Goal: Navigation & Orientation: Find specific page/section

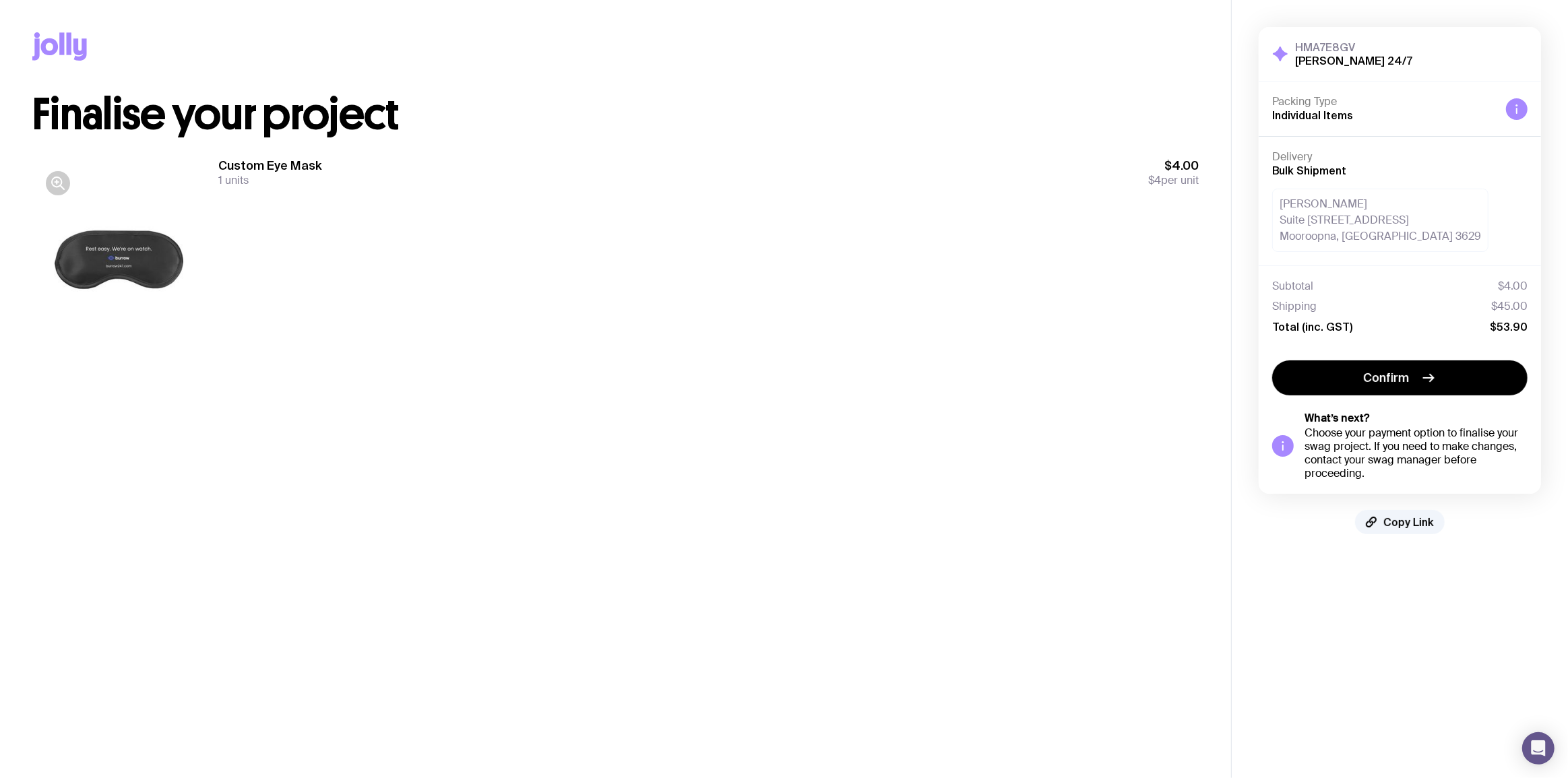
click at [807, 116] on h1 "Finalise your project" at bounding box center [615, 114] width 1166 height 43
click at [995, 222] on div "Custom Eye Mask 150 units $600.00 $4 per unit" at bounding box center [708, 261] width 981 height 207
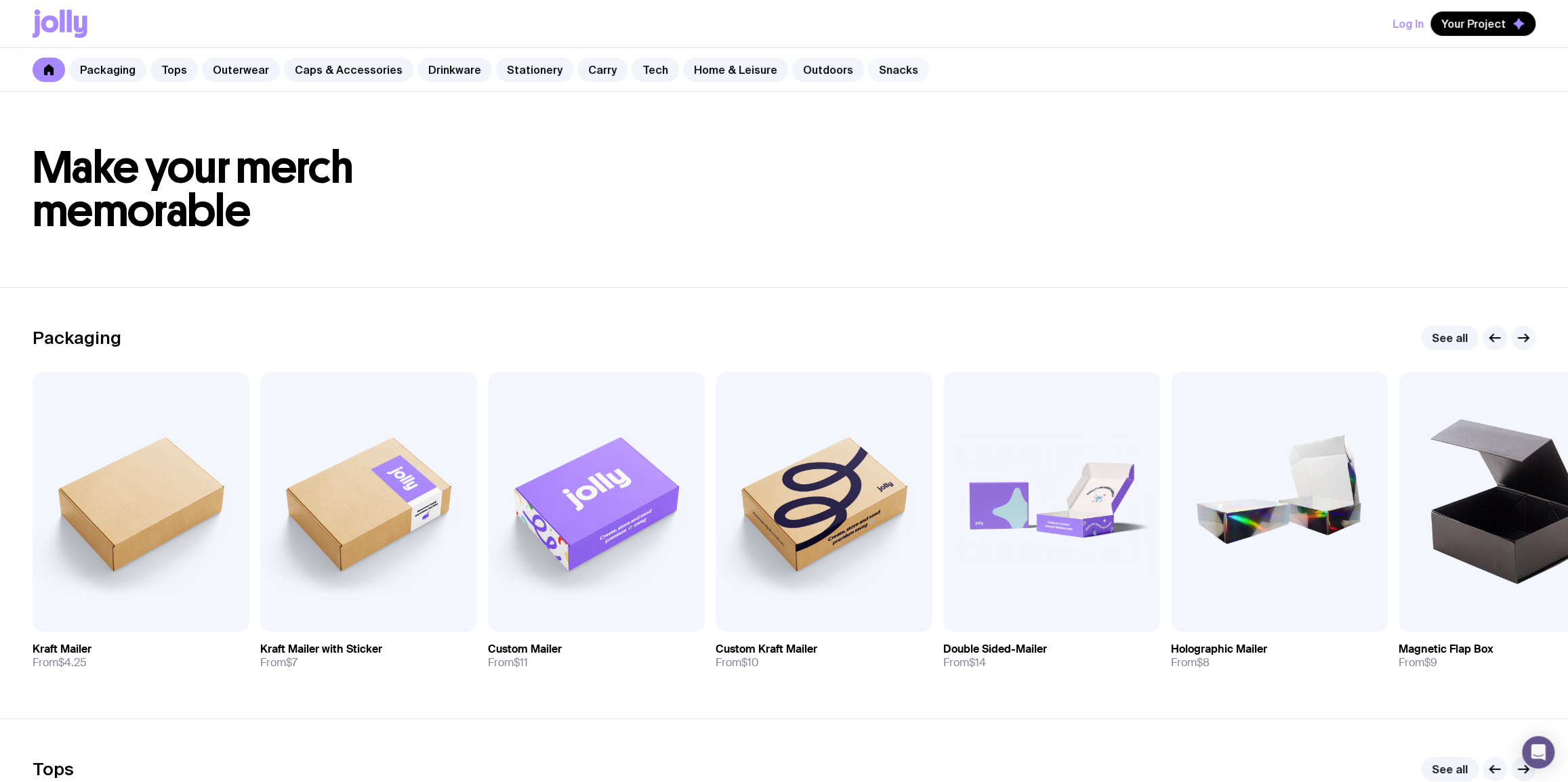
click at [868, 68] on link "Snacks" at bounding box center [898, 70] width 61 height 24
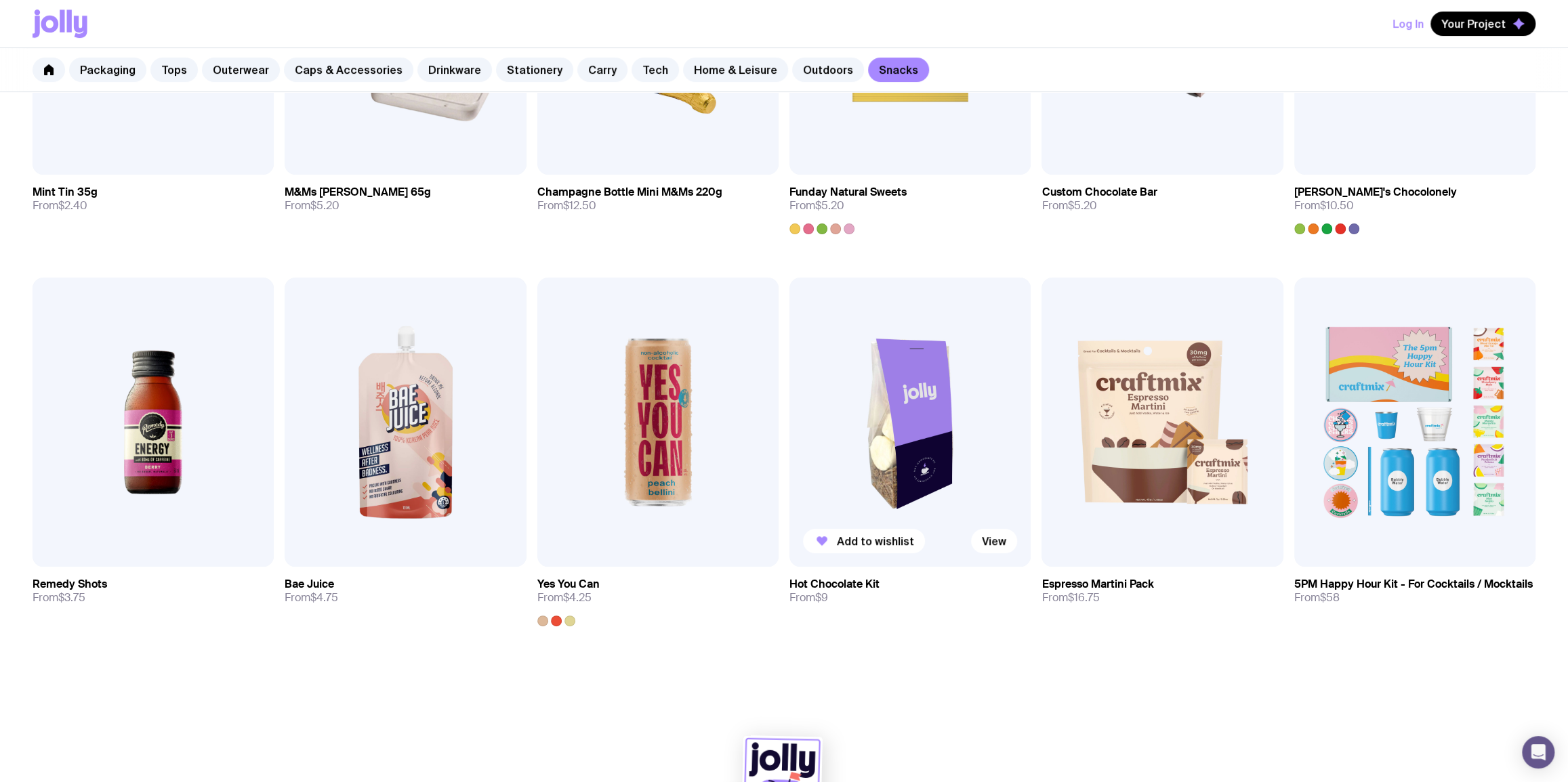
scroll to position [492, 0]
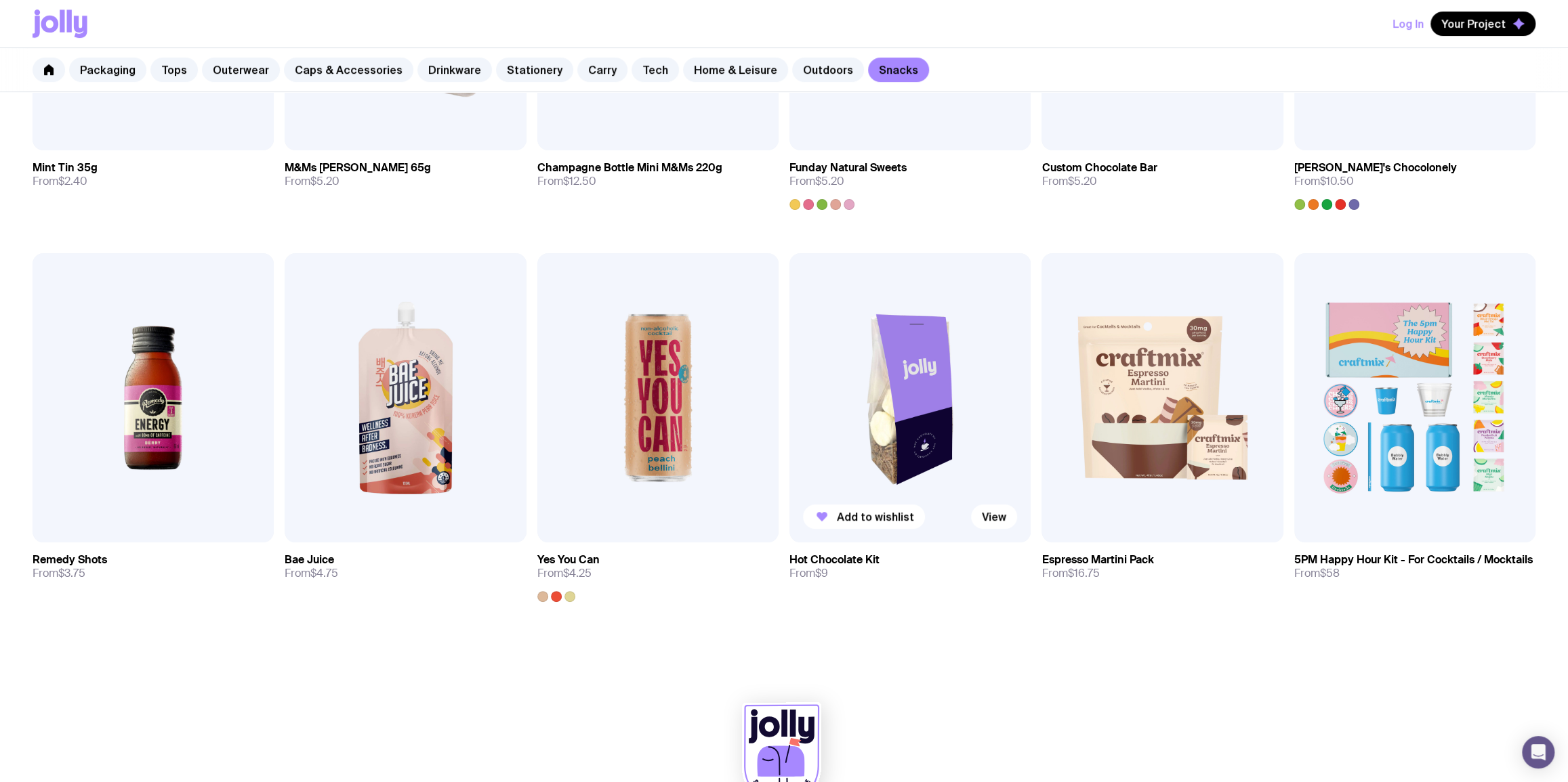
click at [892, 397] on img at bounding box center [910, 398] width 241 height 290
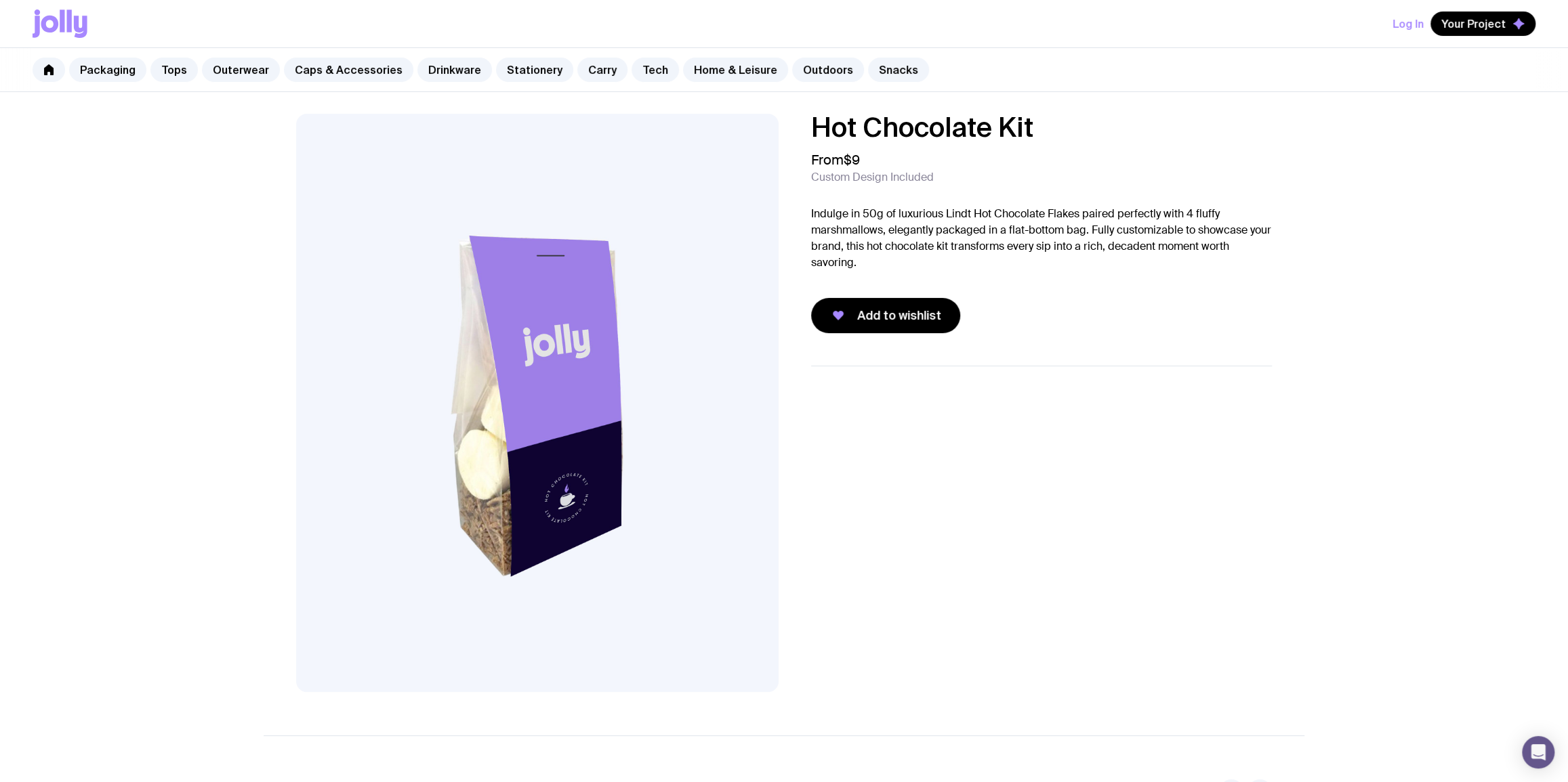
drag, startPoint x: 1235, startPoint y: 387, endPoint x: 1223, endPoint y: 384, distance: 12.4
click at [1235, 387] on ul at bounding box center [1041, 398] width 461 height 65
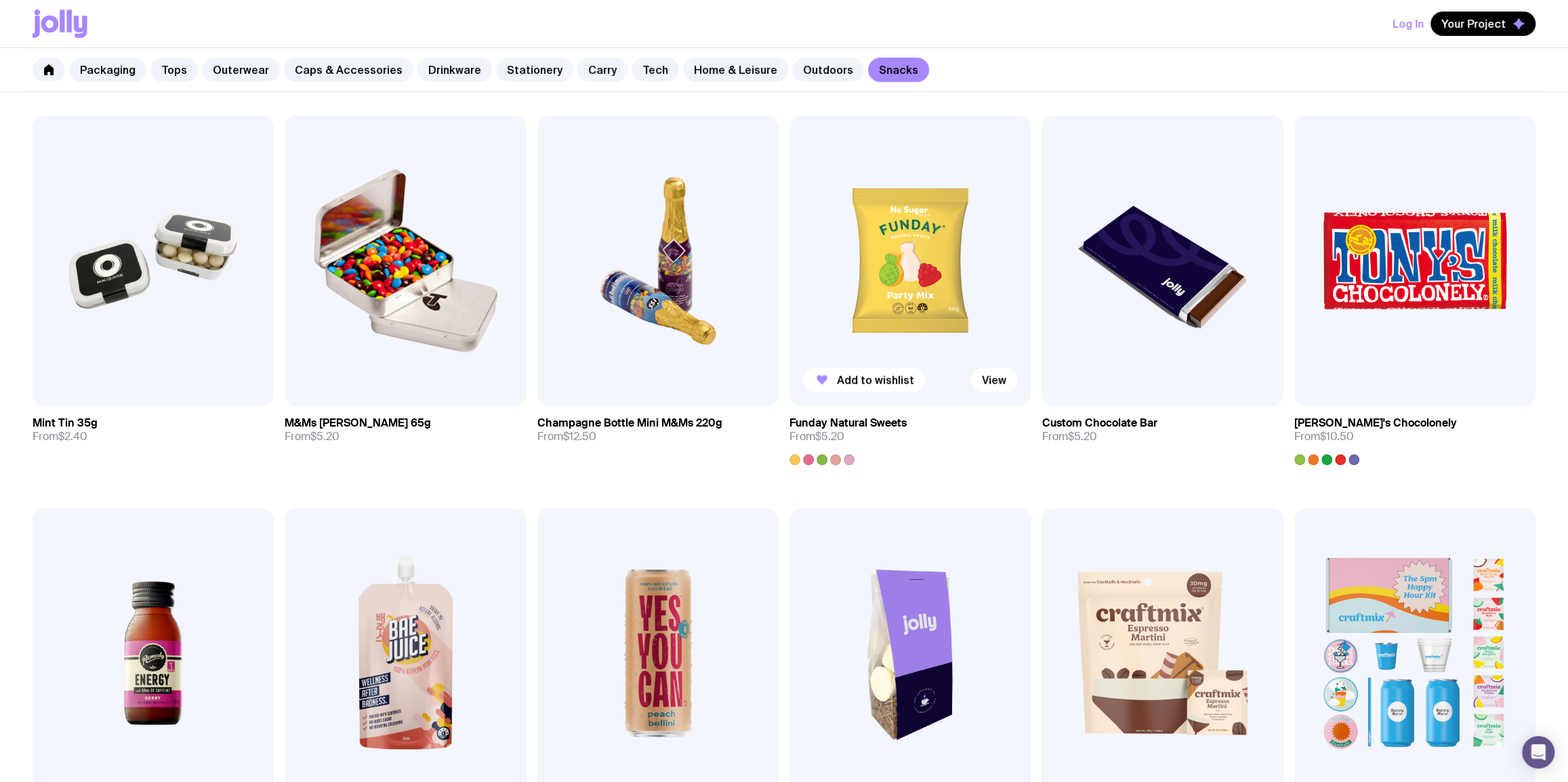
scroll to position [213, 0]
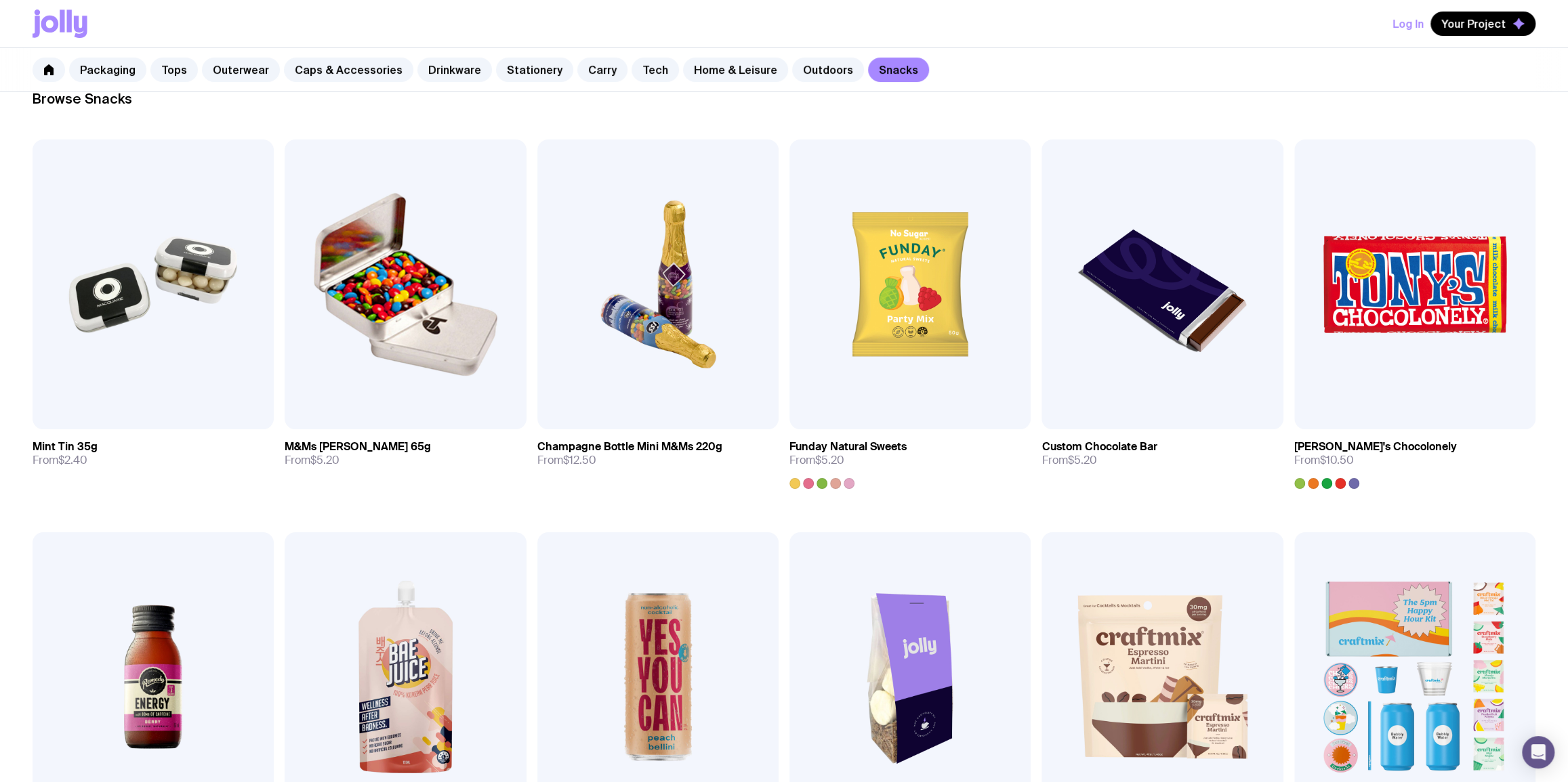
click at [1131, 45] on div "Log In Your Project" at bounding box center [784, 23] width 1503 height 48
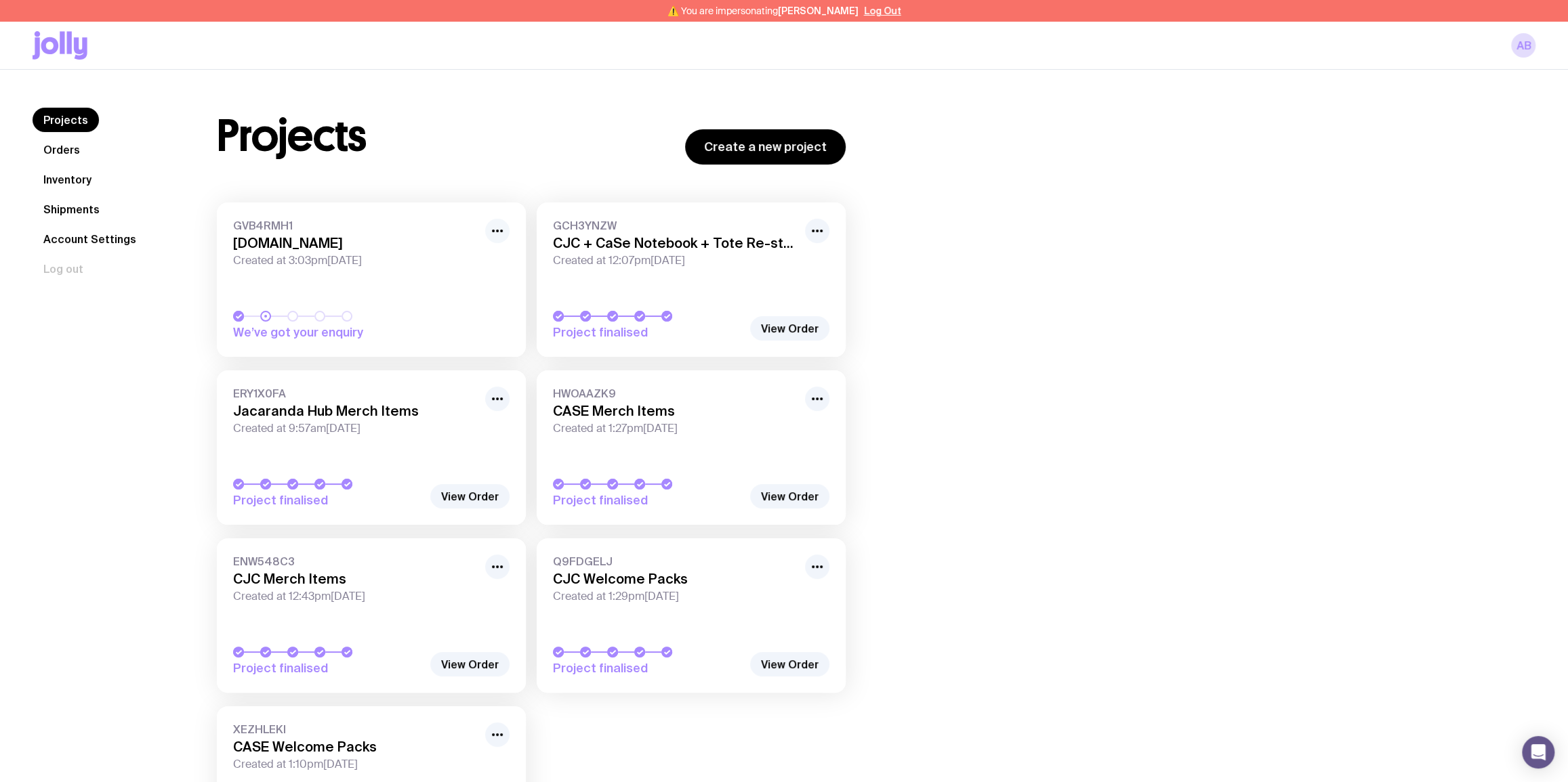
click at [504, 226] on icon "button" at bounding box center [496, 231] width 16 height 16
click at [469, 262] on button "Rename" at bounding box center [466, 261] width 65 height 13
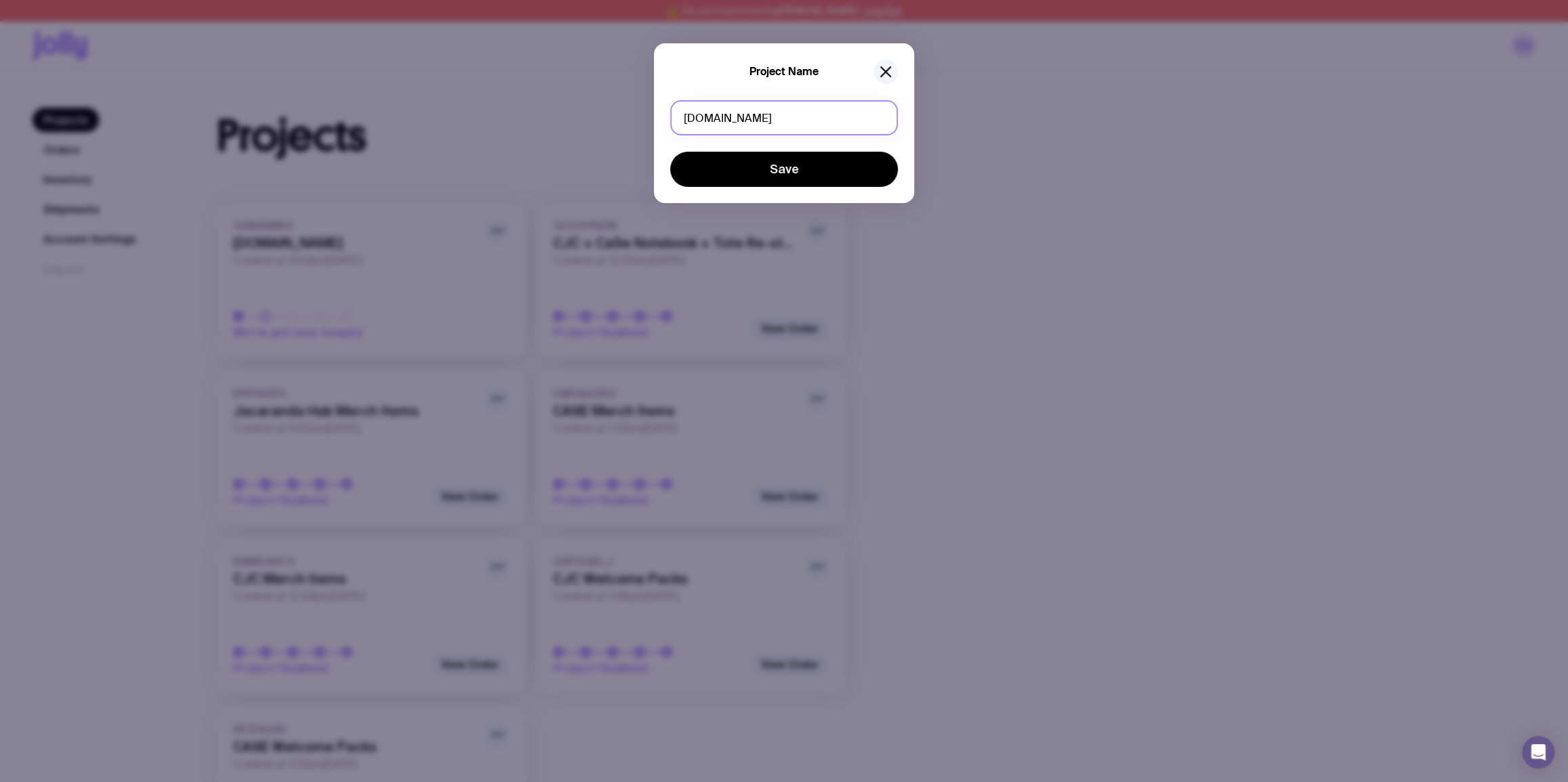
click at [772, 117] on input "jacarandahub.com.au" at bounding box center [784, 118] width 228 height 36
click at [681, 117] on input "Pens + Hoodies" at bounding box center [784, 118] width 228 height 36
type input "Case + CJC Pens + Hoodies"
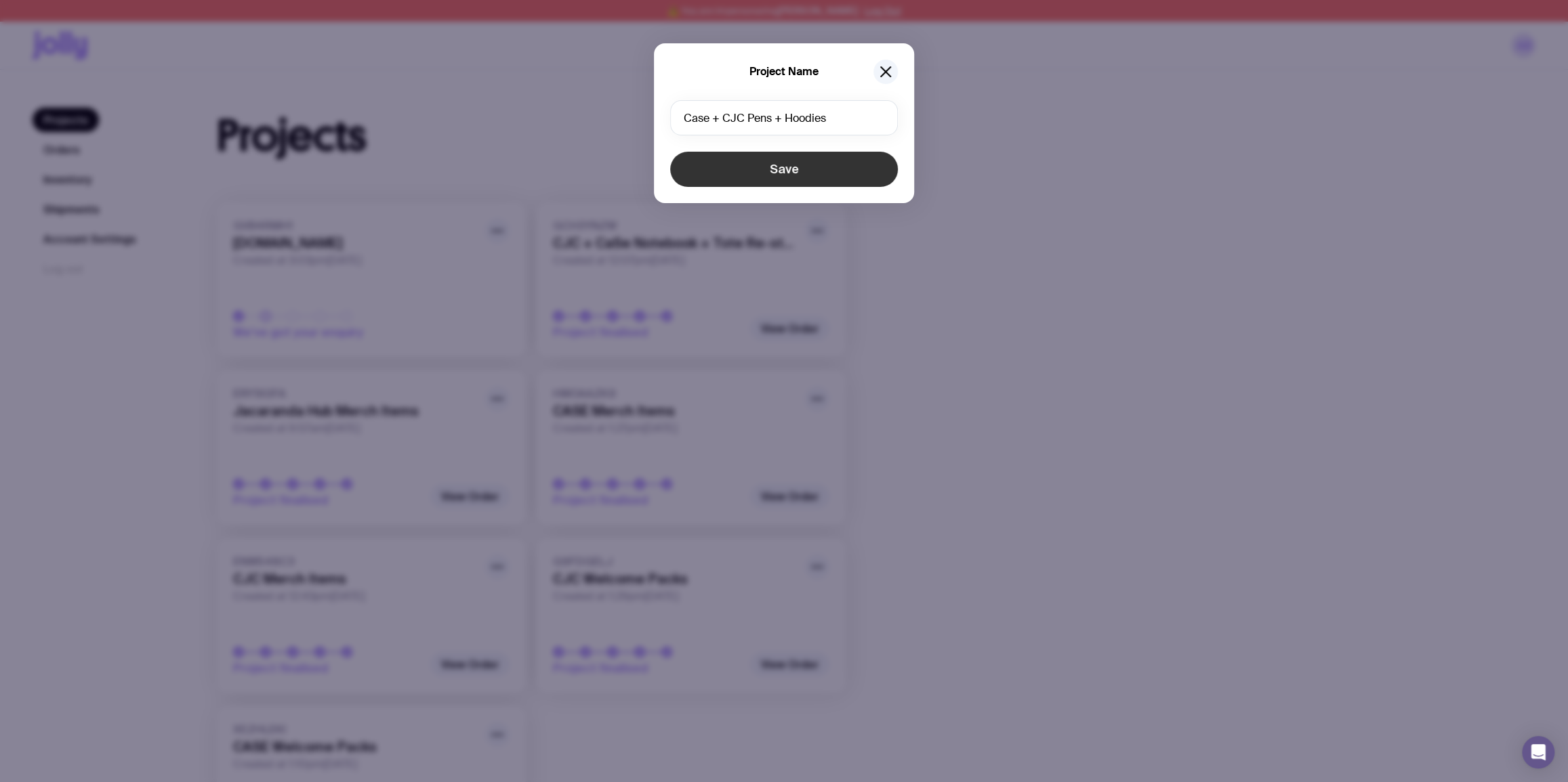
click at [793, 180] on button "Save" at bounding box center [784, 169] width 228 height 36
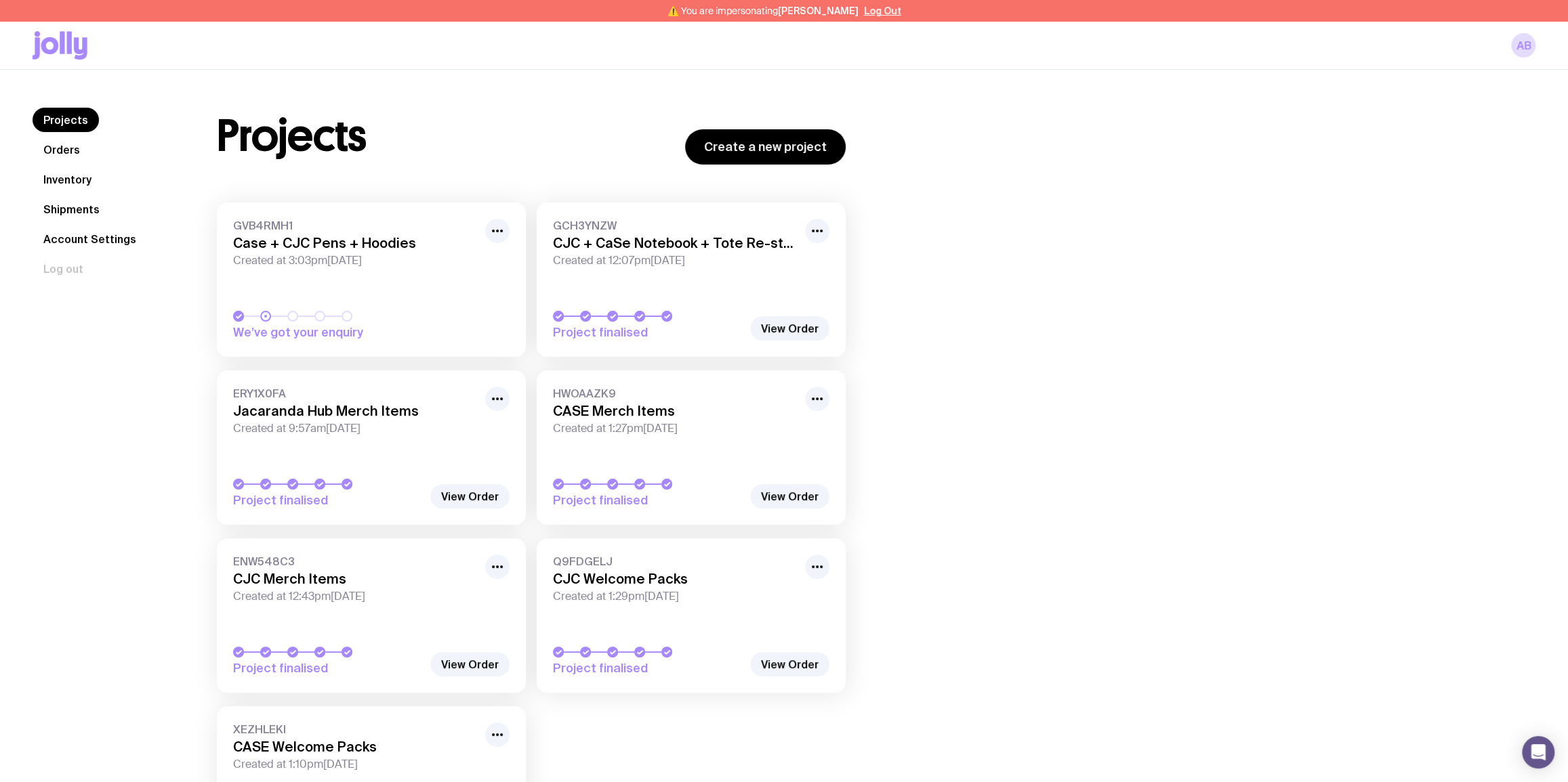
drag, startPoint x: 1258, startPoint y: 125, endPoint x: 1302, endPoint y: 169, distance: 62.2
click at [1260, 125] on div "Projects Create a new project GVB4RMH1 Case + CJC Pens + Hoodies Created at 3:0…" at bounding box center [860, 491] width 1351 height 767
drag, startPoint x: 1336, startPoint y: 169, endPoint x: 1575, endPoint y: 99, distance: 249.0
click at [1531, 131] on div "Projects Create a new project GVB4RMH1 Case + CJC Pens + Hoodies Created at 3:0…" at bounding box center [860, 491] width 1351 height 767
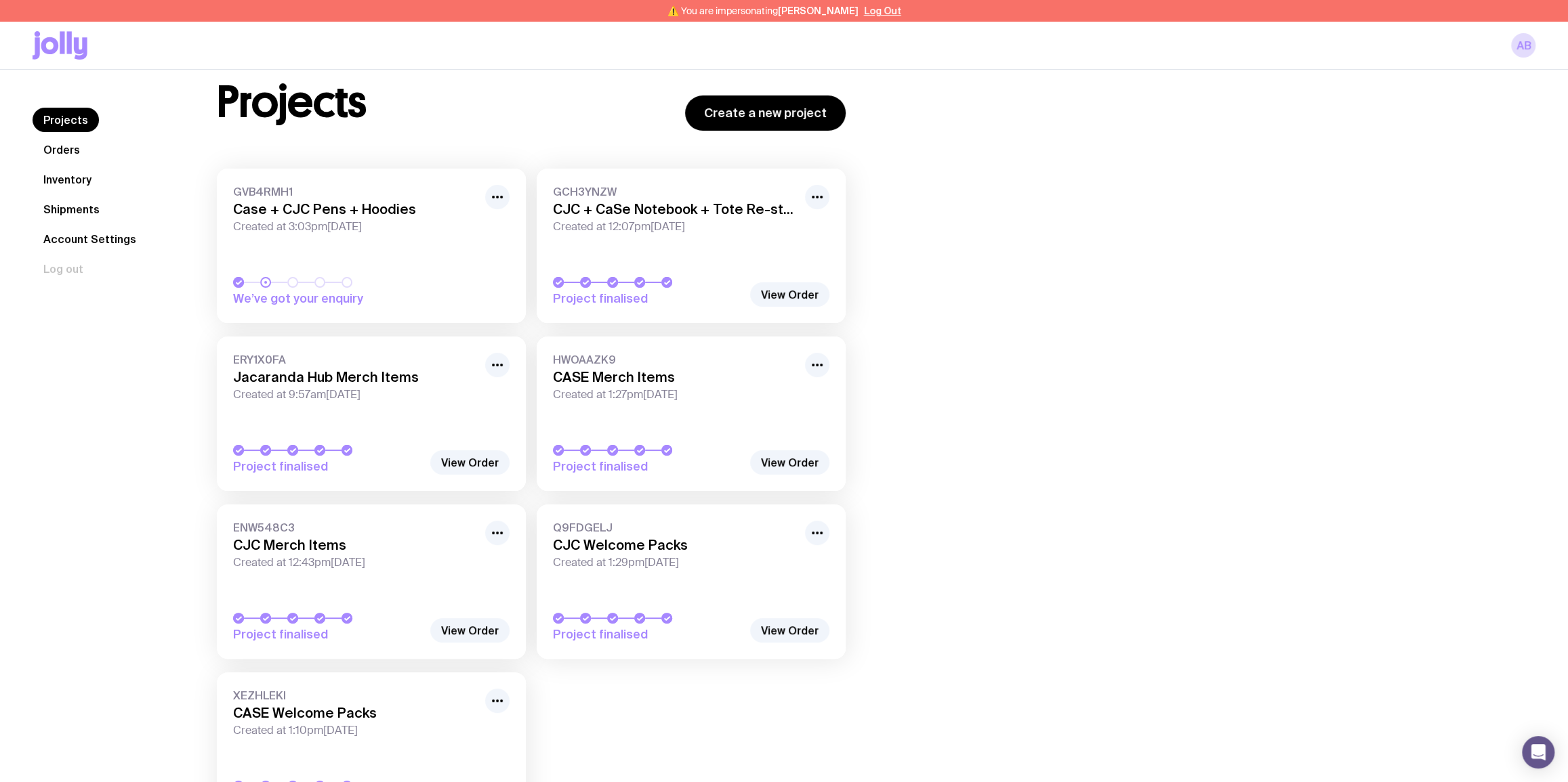
scroll to position [40, 0]
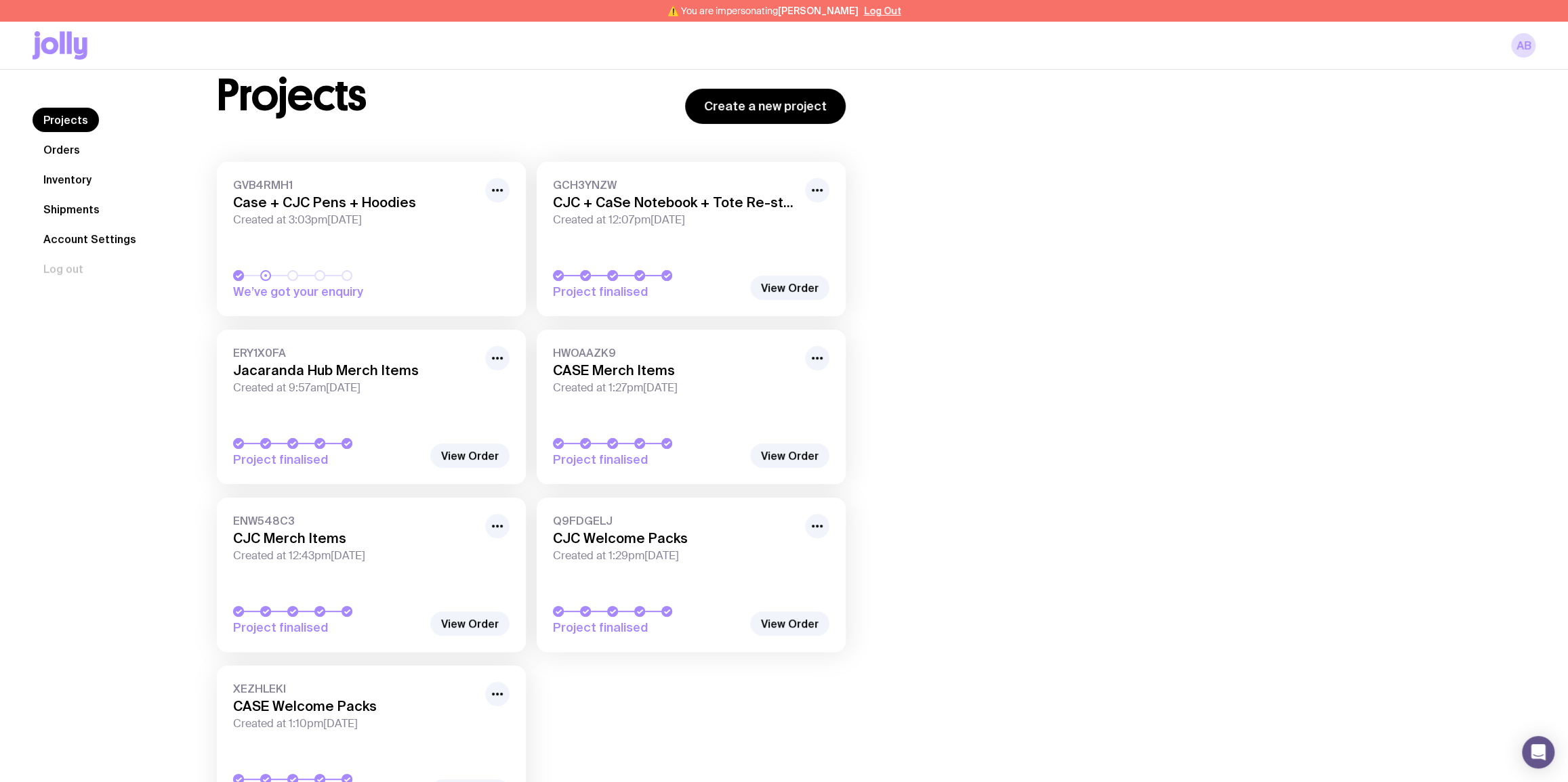
click at [662, 383] on span "Created at 1:27pm, Tue 22nd Apr 2025" at bounding box center [675, 388] width 244 height 13
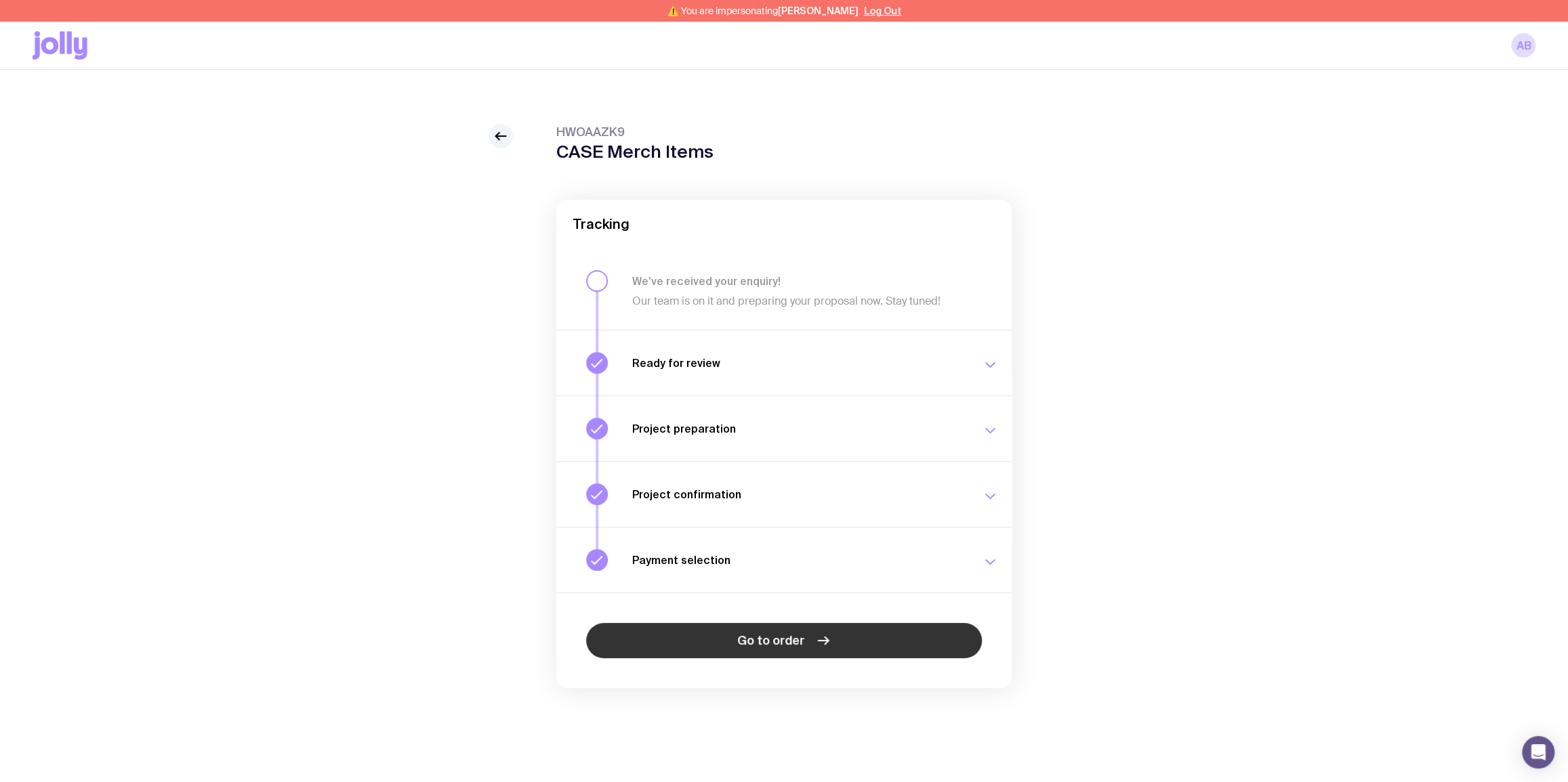
click at [818, 643] on icon at bounding box center [822, 640] width 16 height 16
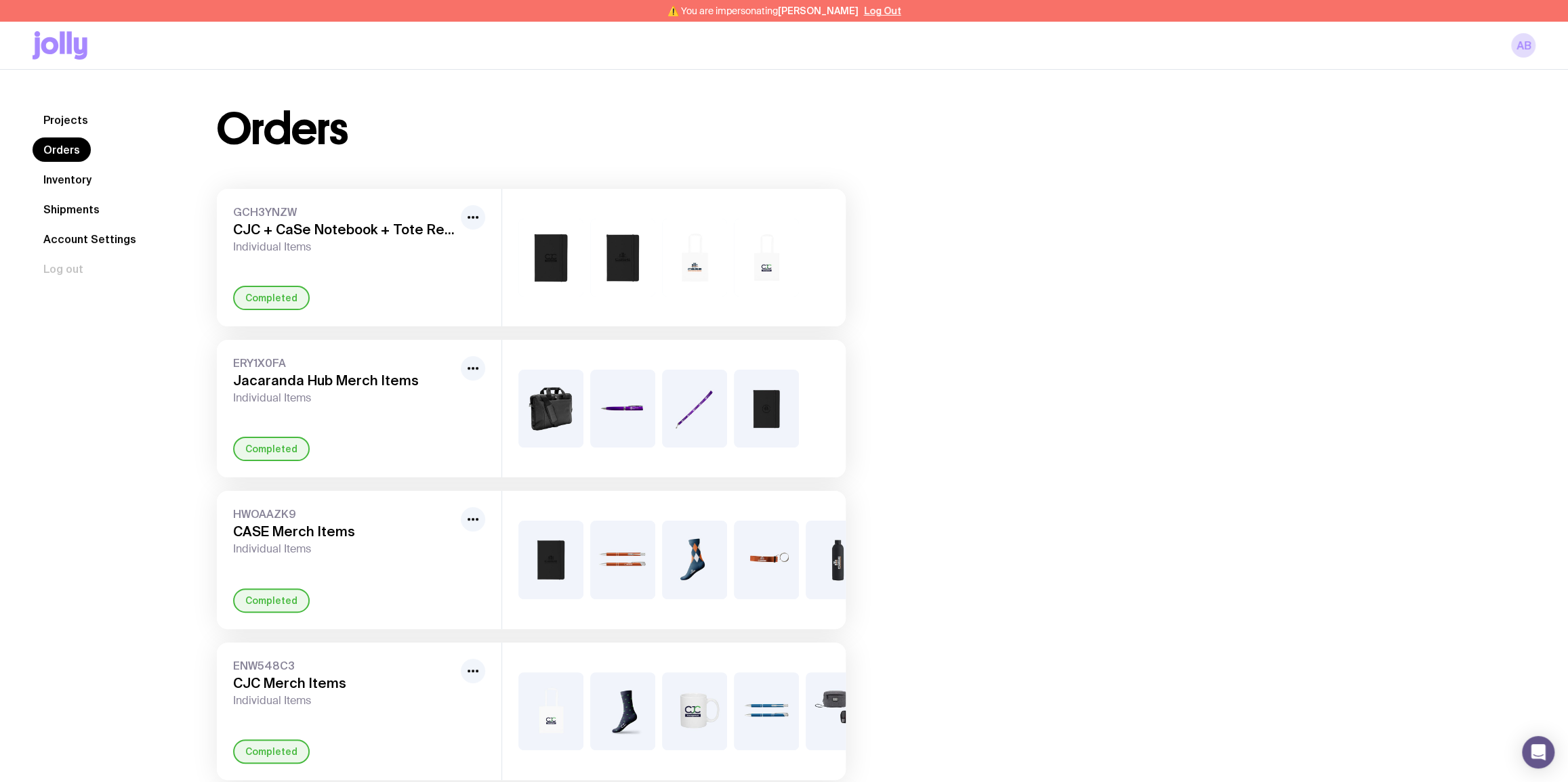
click at [83, 203] on link "Shipments" at bounding box center [71, 209] width 78 height 24
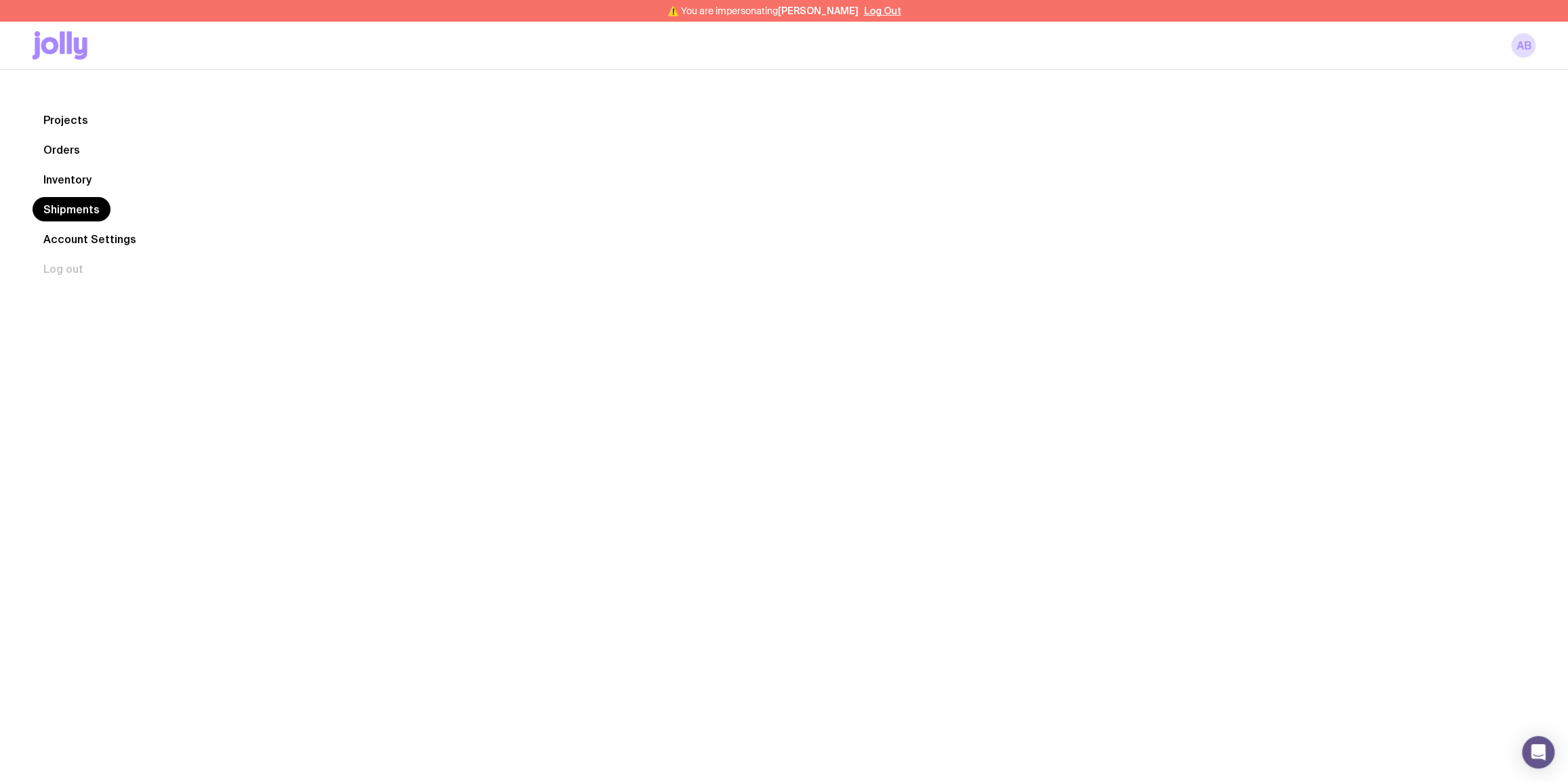
click at [72, 177] on link "Inventory" at bounding box center [67, 179] width 70 height 24
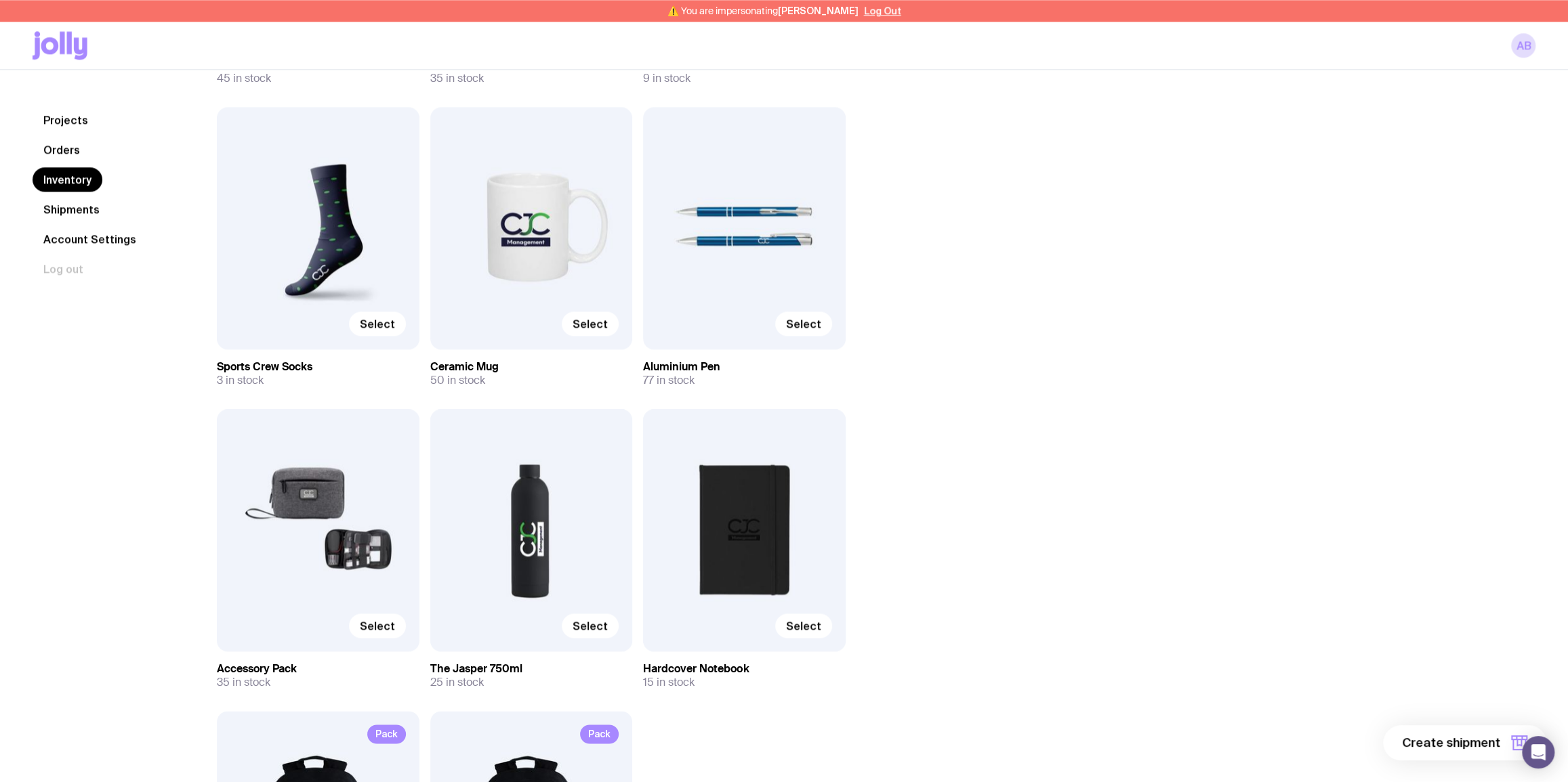
scroll to position [1314, 0]
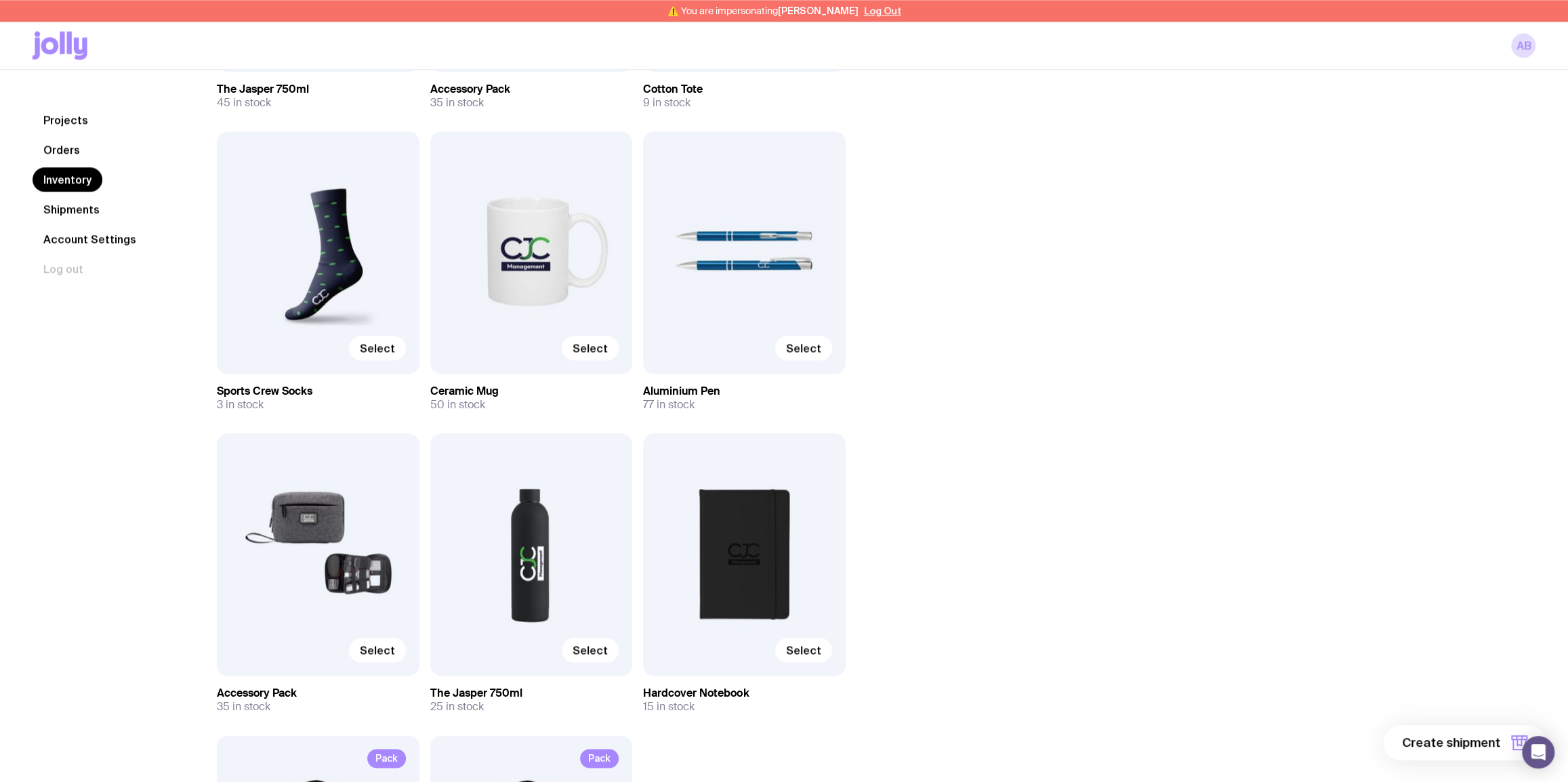
click at [759, 231] on div "Select" at bounding box center [744, 253] width 203 height 243
click at [65, 118] on link "Projects" at bounding box center [65, 120] width 66 height 24
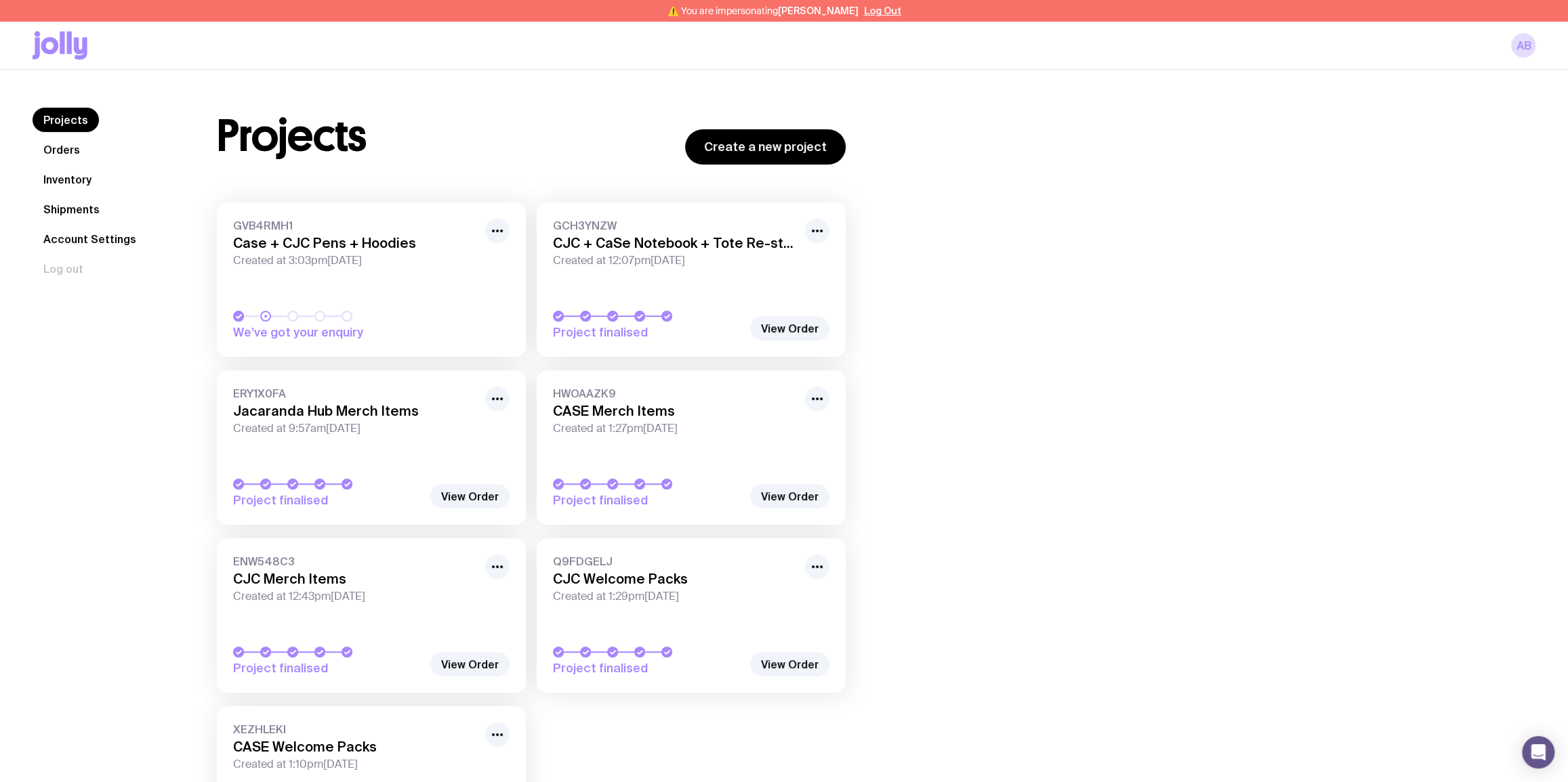
click at [73, 142] on link "Orders" at bounding box center [62, 149] width 58 height 24
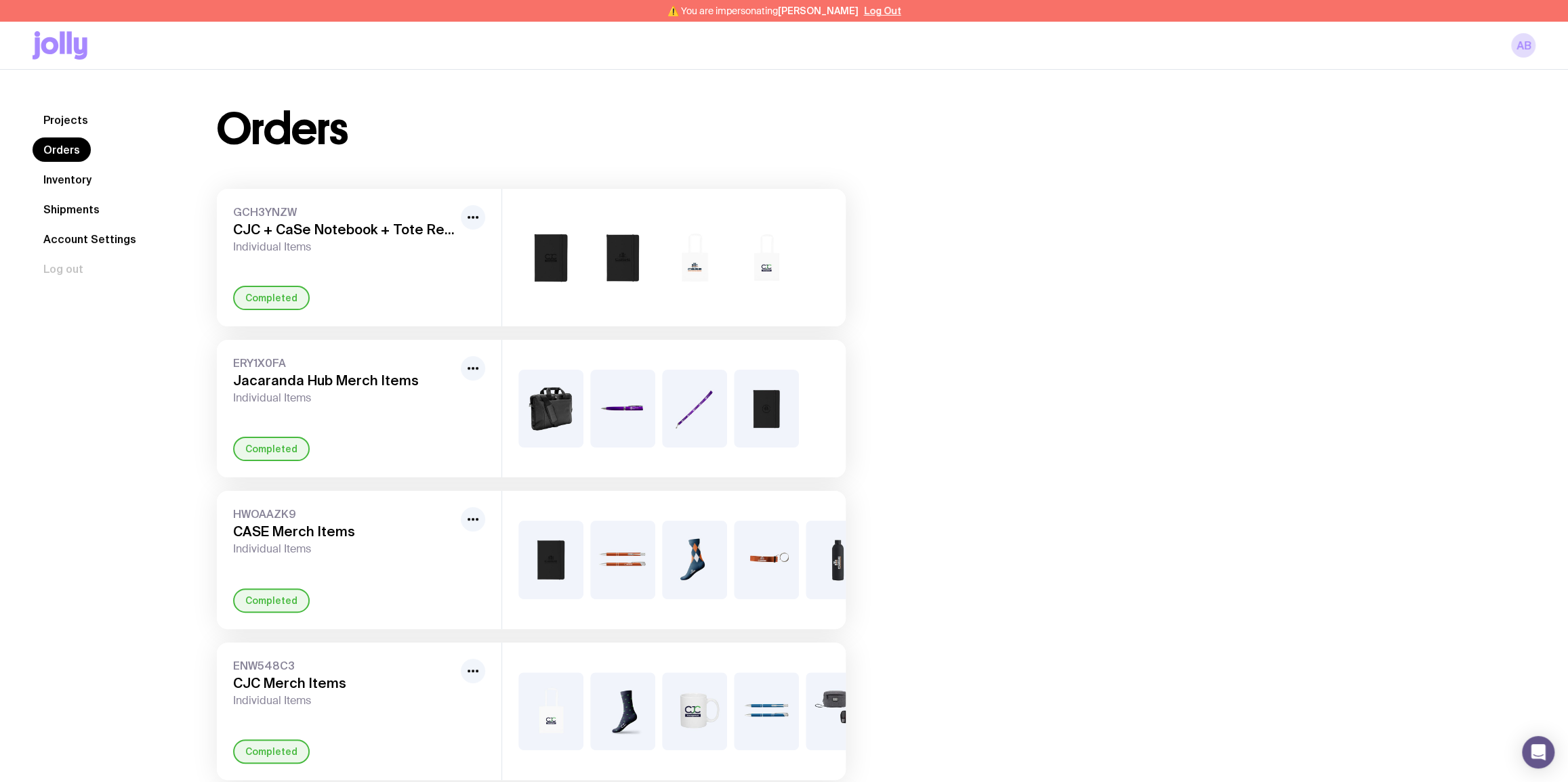
click at [55, 117] on link "Projects" at bounding box center [65, 120] width 66 height 24
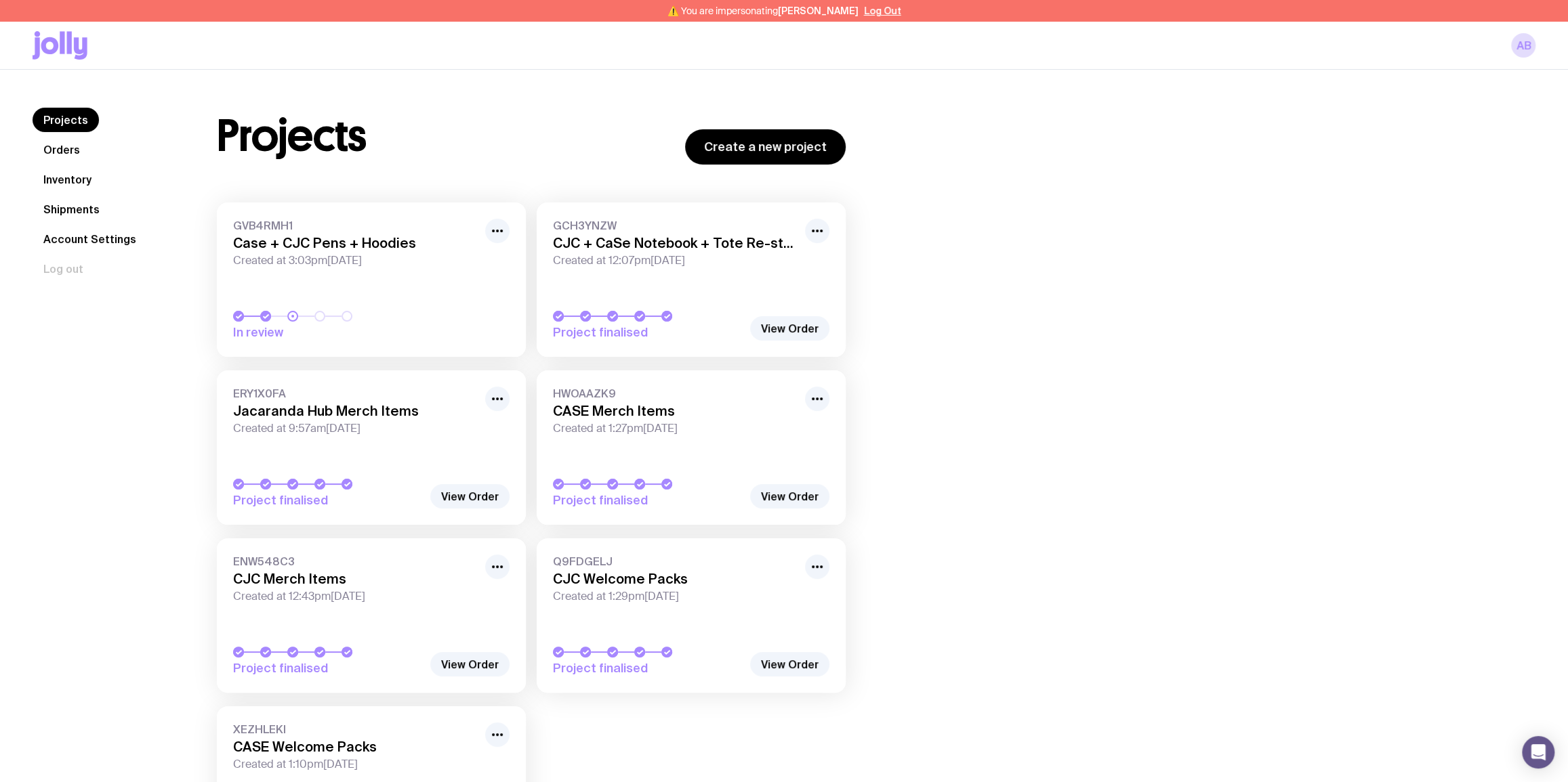
scroll to position [129, 0]
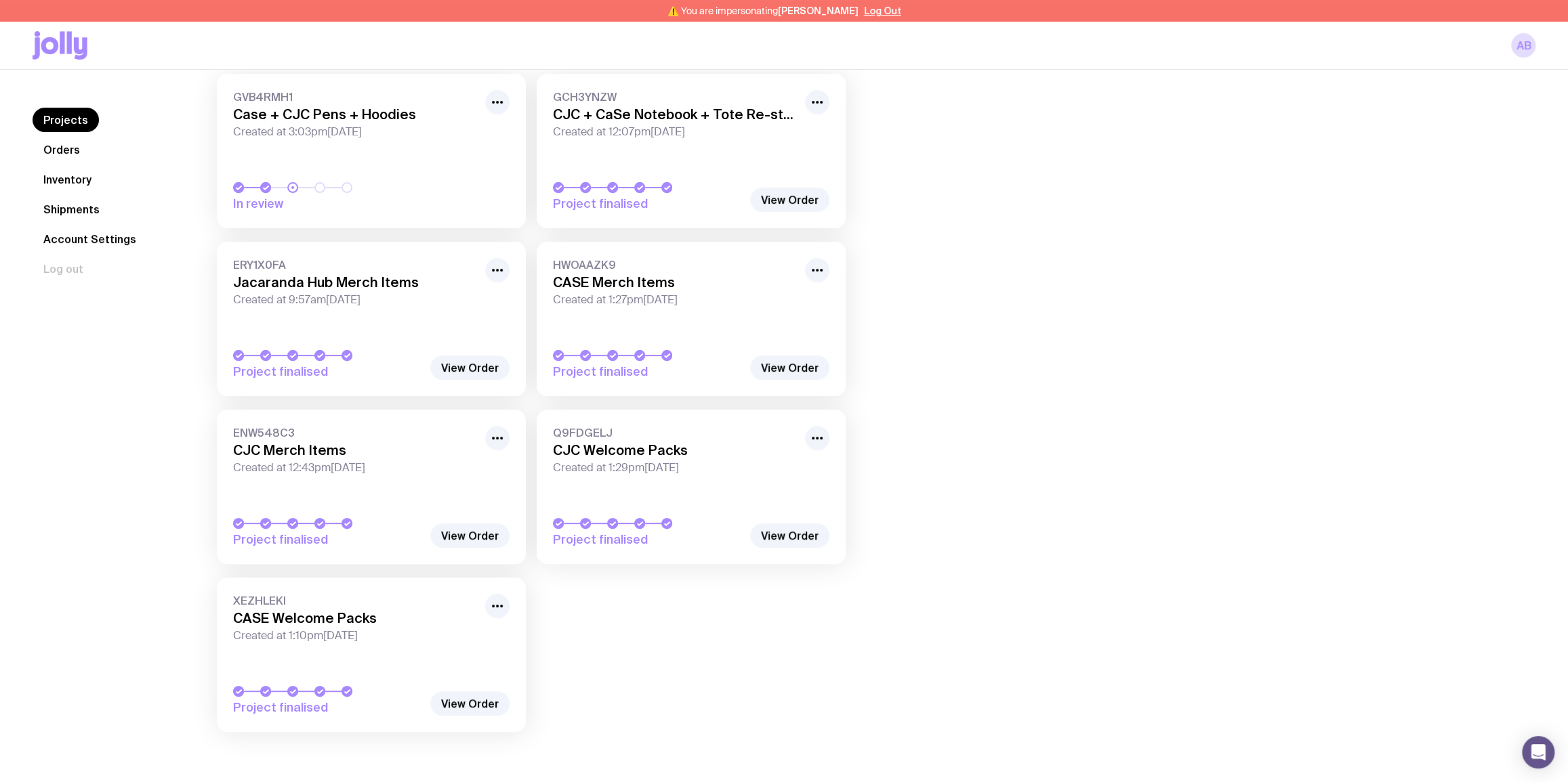
click at [629, 284] on h3 "CASE Merch Items" at bounding box center [675, 282] width 244 height 16
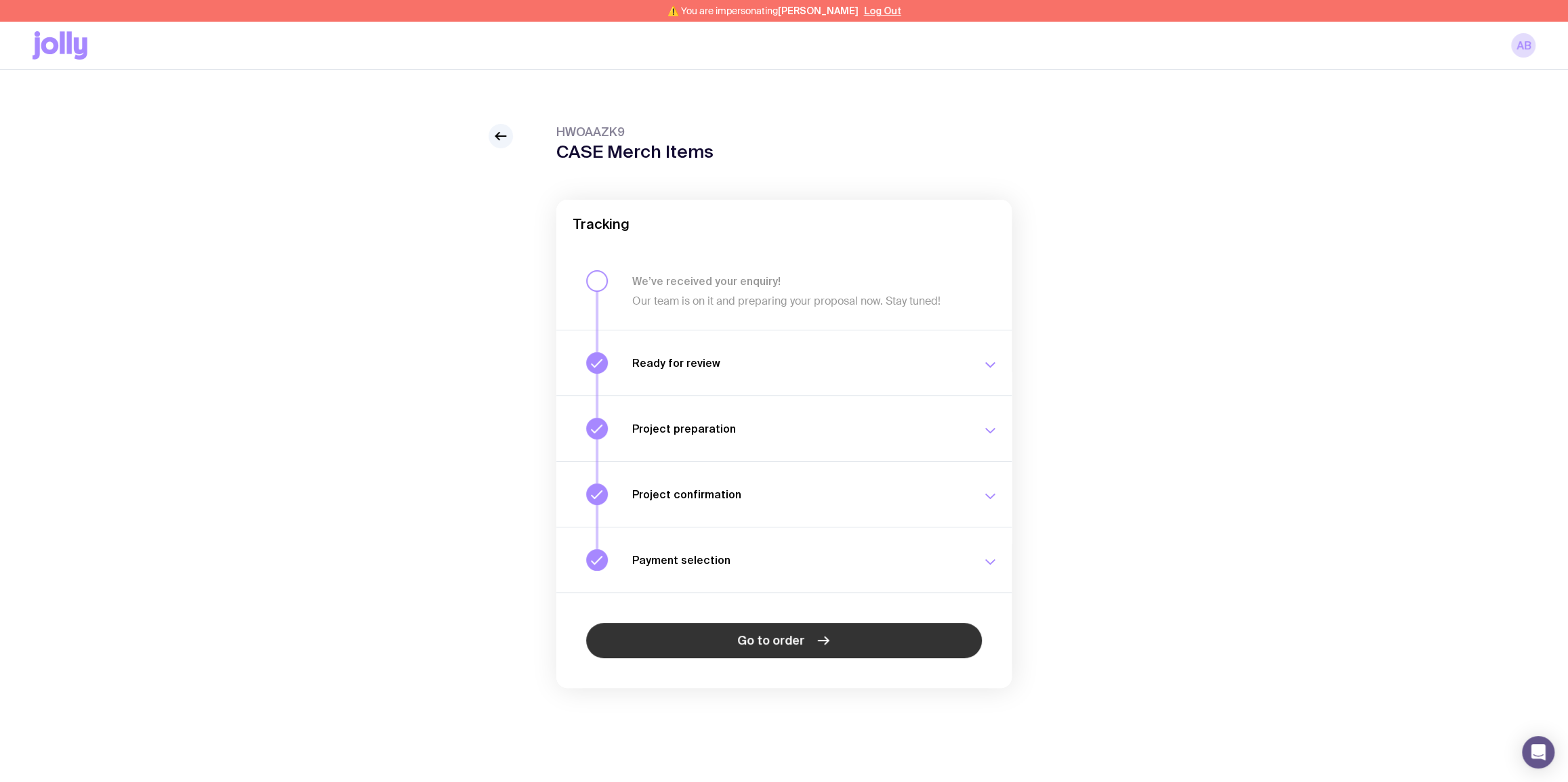
click at [794, 639] on span "Go to order" at bounding box center [771, 640] width 67 height 16
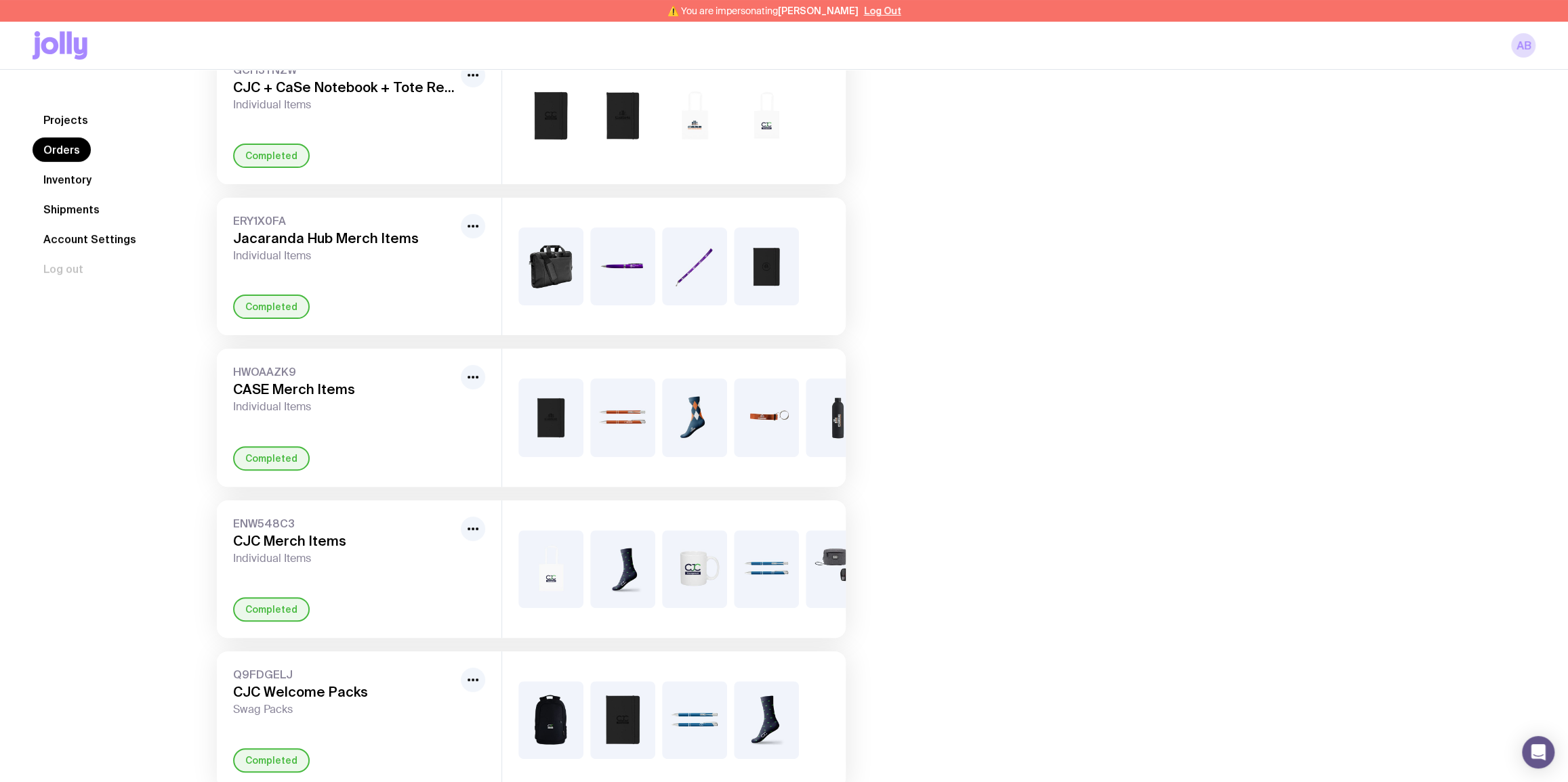
scroll to position [164, 0]
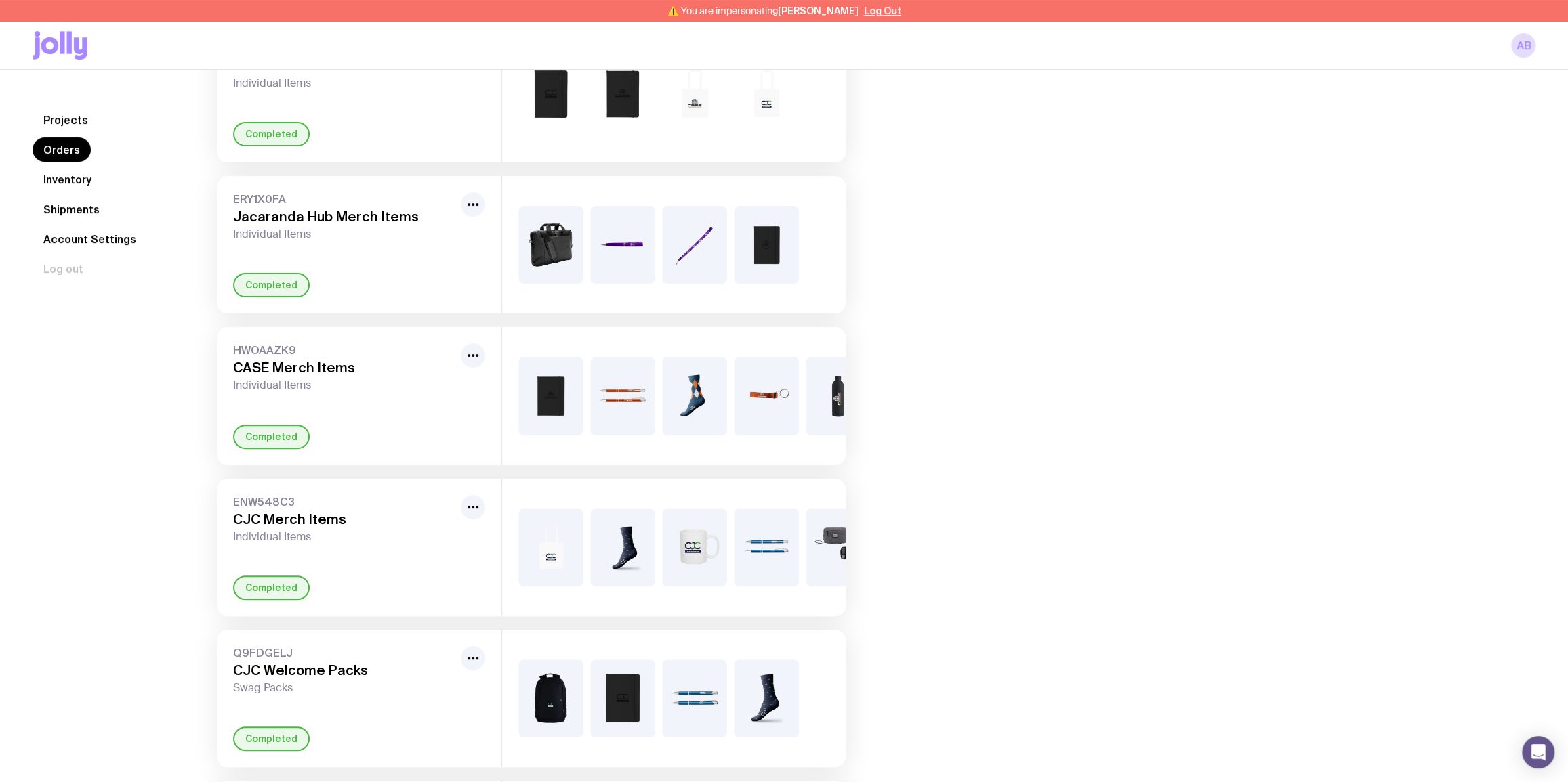
click at [395, 363] on h3 "CASE Merch Items" at bounding box center [344, 367] width 222 height 16
click at [324, 360] on h3 "CASE Merch Items" at bounding box center [344, 367] width 222 height 16
click at [255, 371] on h3 "CASE Merch Items" at bounding box center [344, 367] width 222 height 16
drag, startPoint x: 476, startPoint y: 338, endPoint x: 467, endPoint y: 355, distance: 19.2
click at [476, 338] on div "HWOAAZK9 CASE Merch Items Individual Items Completed" at bounding box center [359, 395] width 284 height 137
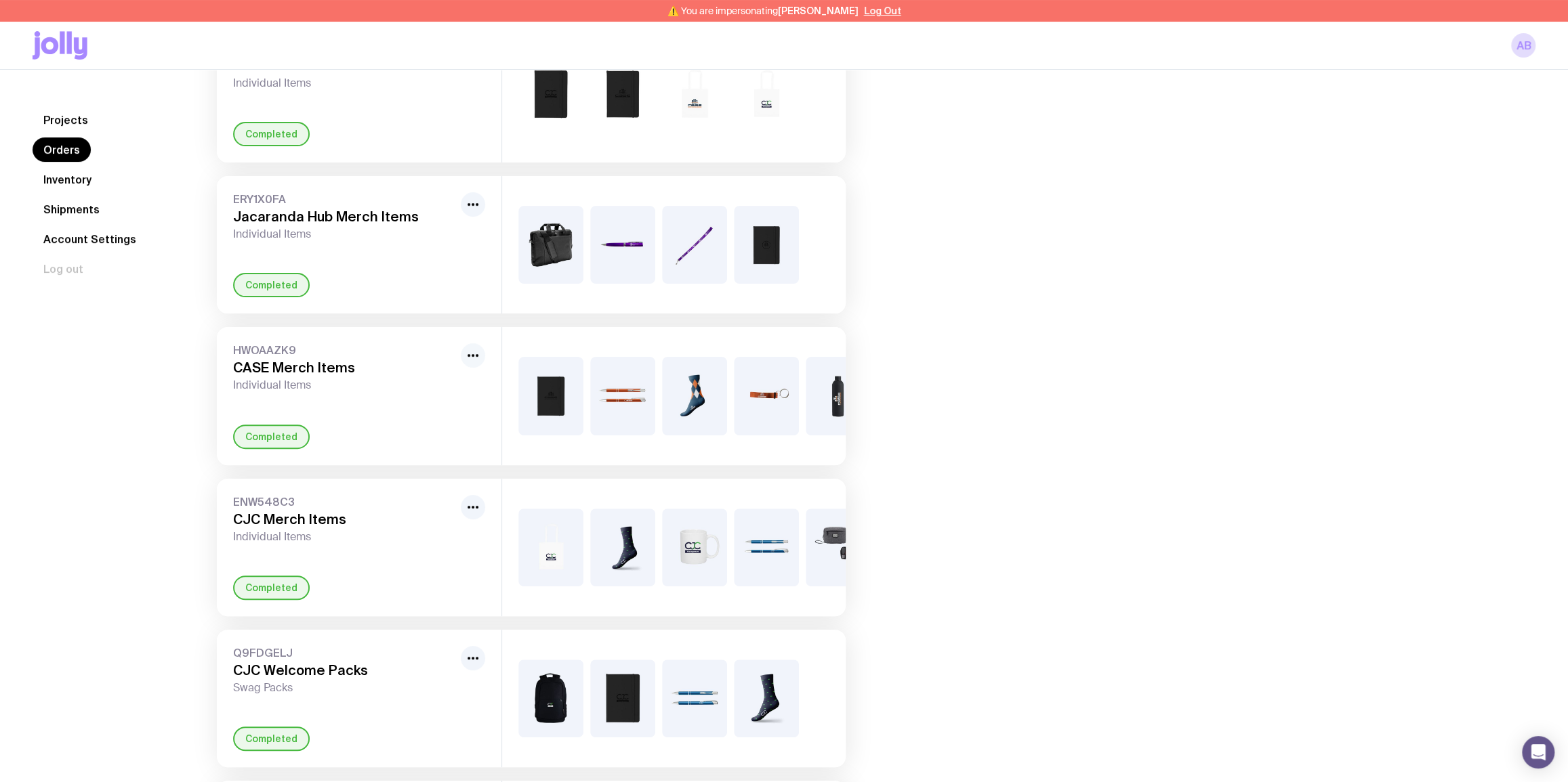
click at [467, 355] on icon "button" at bounding box center [472, 355] width 16 height 16
drag, startPoint x: 1182, startPoint y: 266, endPoint x: 901, endPoint y: 399, distance: 310.9
click at [1162, 277] on div "Orders GCH3YNZW CJC + CaSe Notebook + Tote Re-stock Individual Items Completed …" at bounding box center [860, 431] width 1351 height 974
drag, startPoint x: 683, startPoint y: 474, endPoint x: 848, endPoint y: 468, distance: 165.1
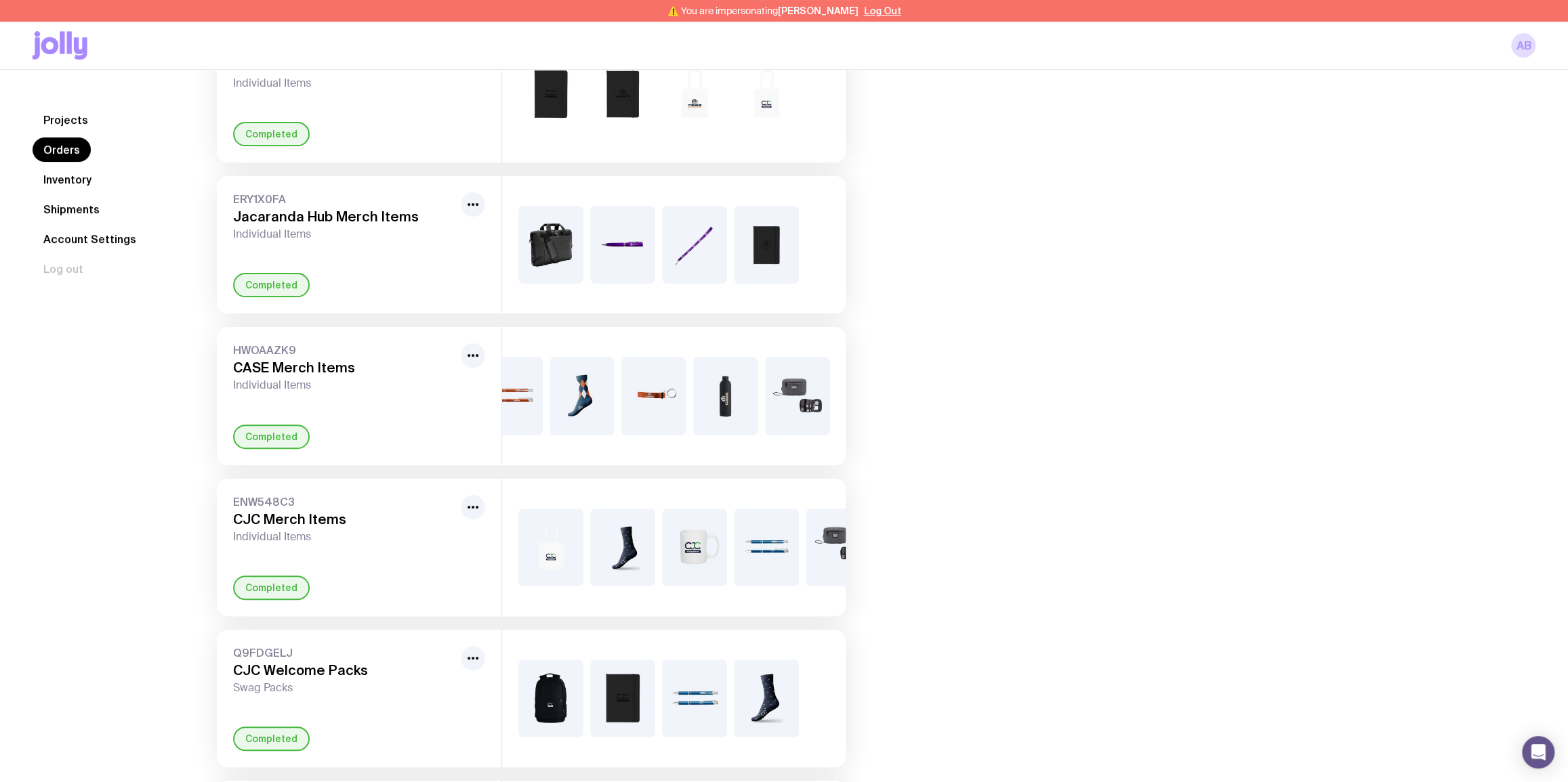
click at [850, 468] on div "Orders GCH3YNZW CJC + CaSe Notebook + Tote Re-stock Individual Items Completed …" at bounding box center [531, 431] width 693 height 974
drag, startPoint x: 1120, startPoint y: 296, endPoint x: 704, endPoint y: 358, distance: 420.6
click at [1100, 298] on div "Orders GCH3YNZW CJC + CaSe Notebook + Tote Re-stock Individual Items Completed …" at bounding box center [860, 431] width 1351 height 974
click at [345, 374] on h3 "CASE Merch Items" at bounding box center [344, 367] width 222 height 16
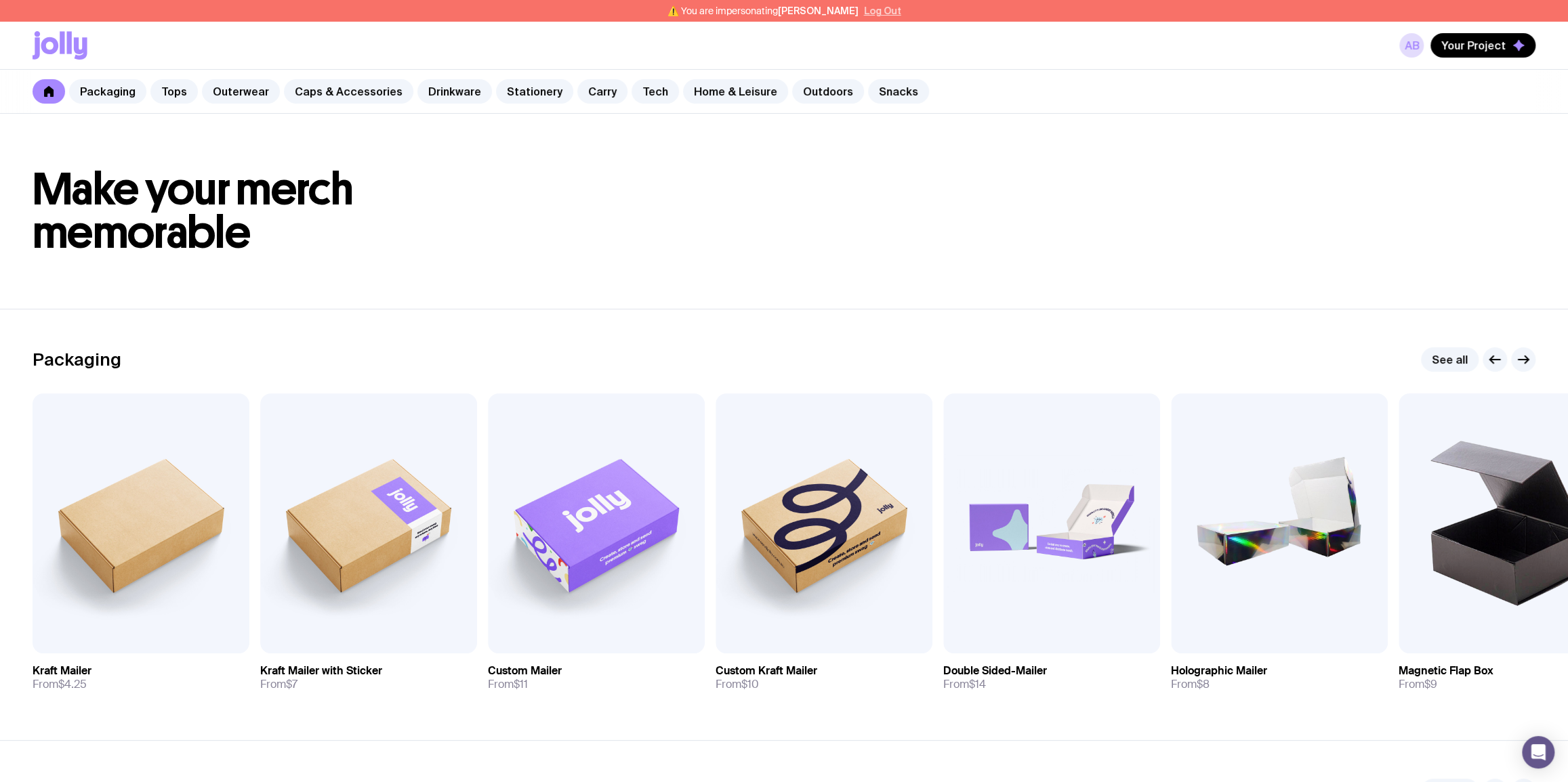
click at [873, 5] on div "⚠️ You are impersonating Anna Burson Log Out" at bounding box center [784, 10] width 1568 height 21
click at [871, 8] on button "Log Out" at bounding box center [882, 11] width 37 height 11
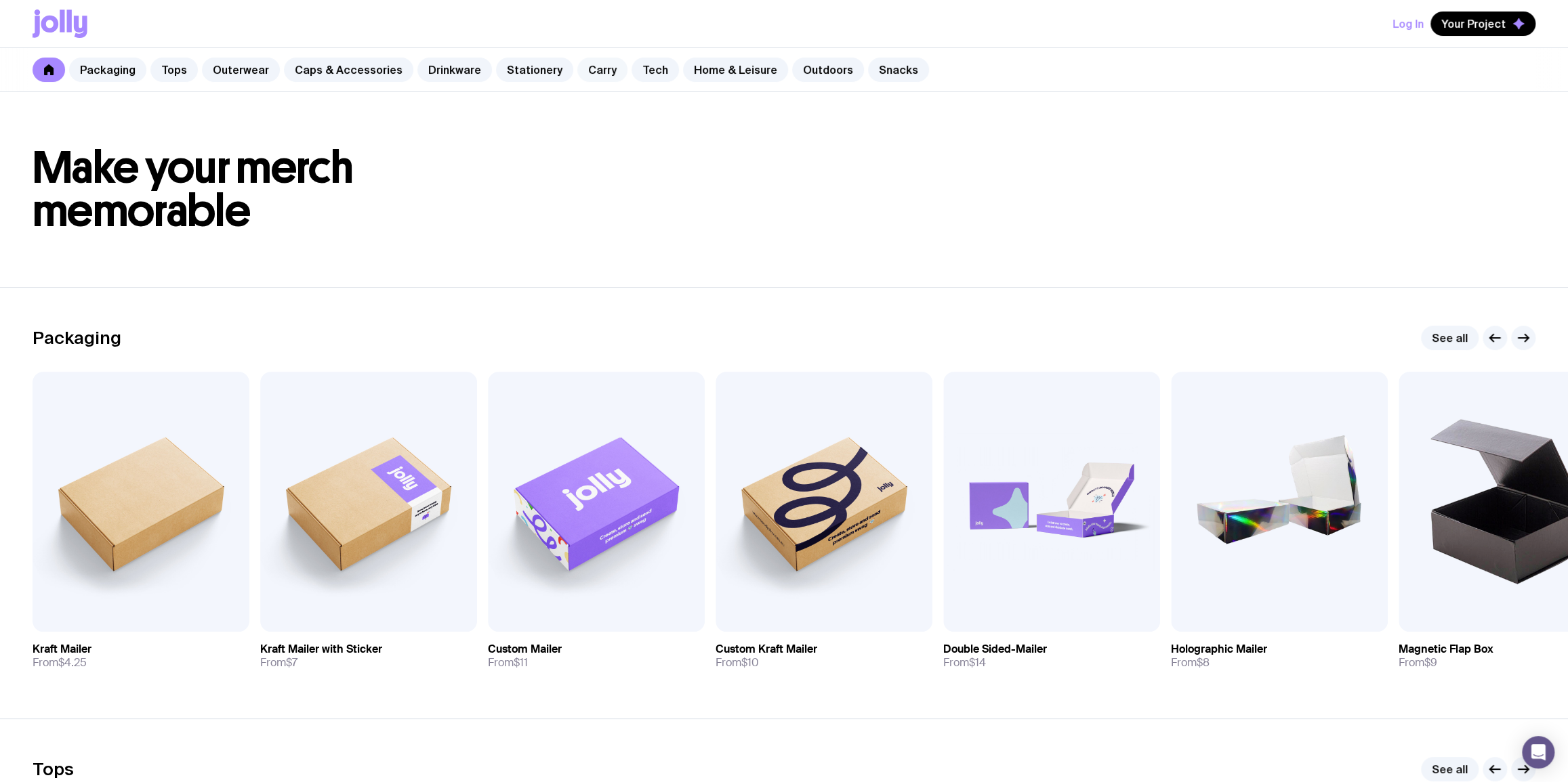
click at [588, 67] on link "Carry" at bounding box center [603, 70] width 50 height 24
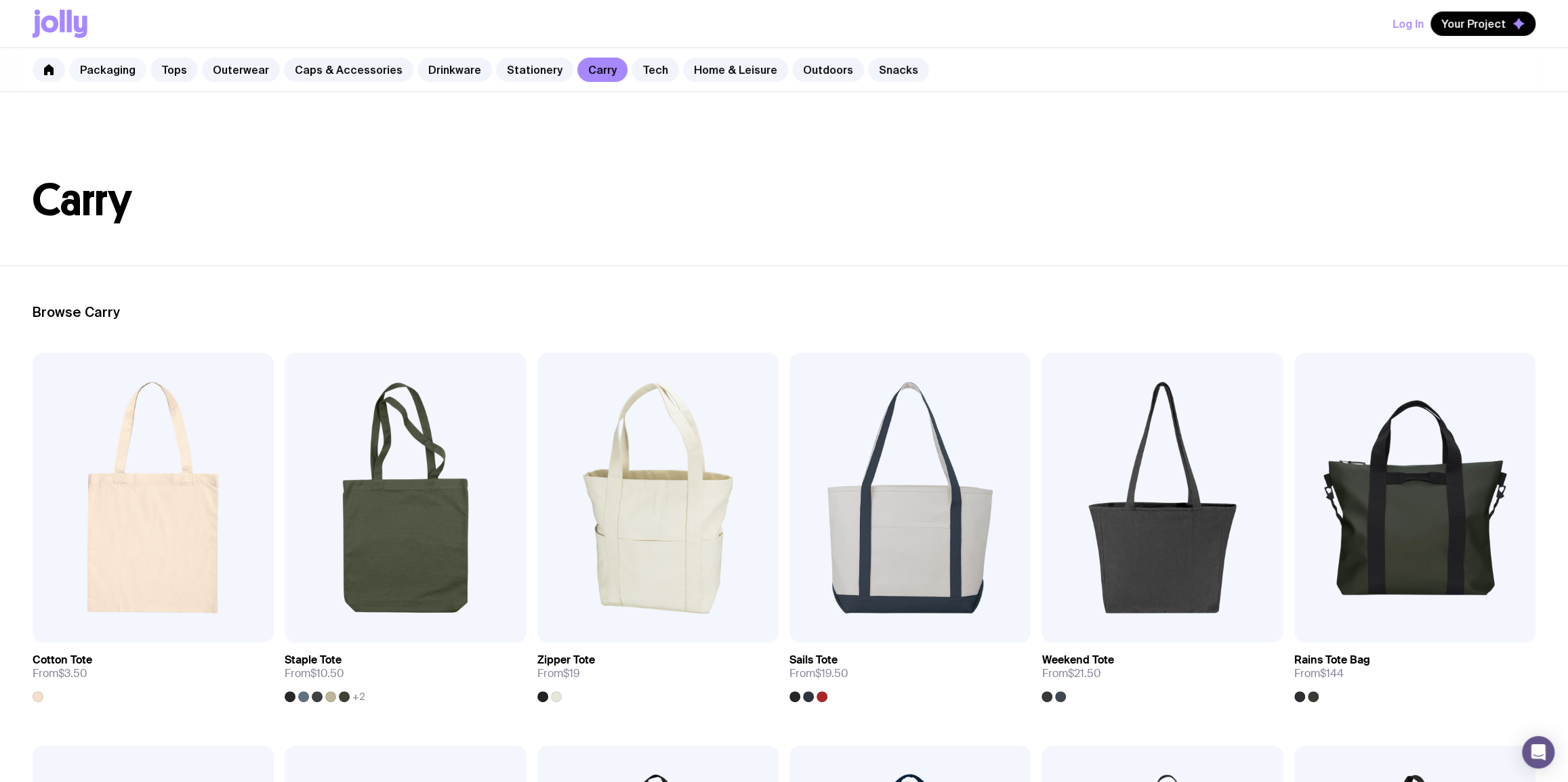
click at [142, 67] on link "Packaging" at bounding box center [107, 70] width 78 height 24
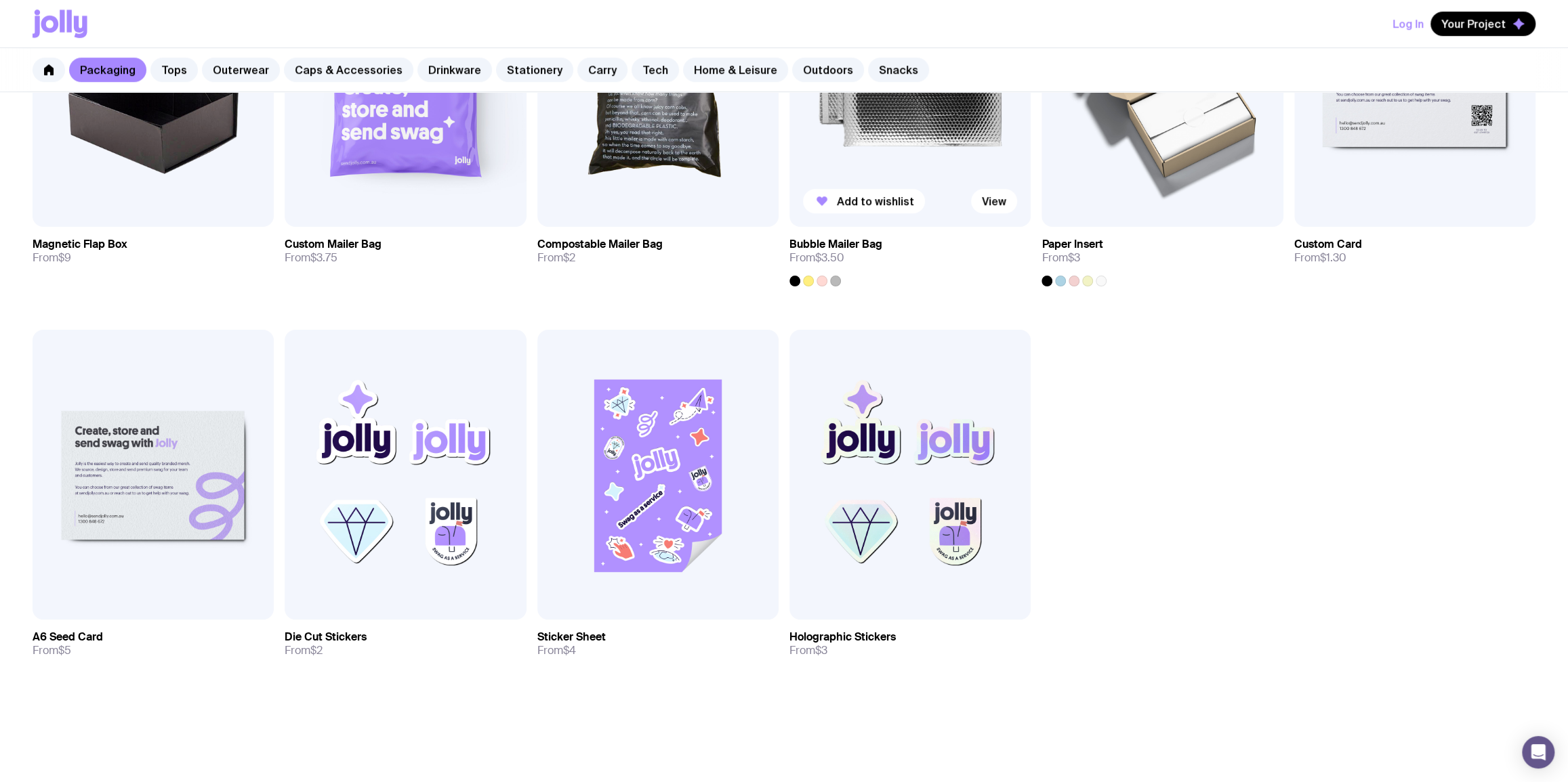
scroll to position [820, 0]
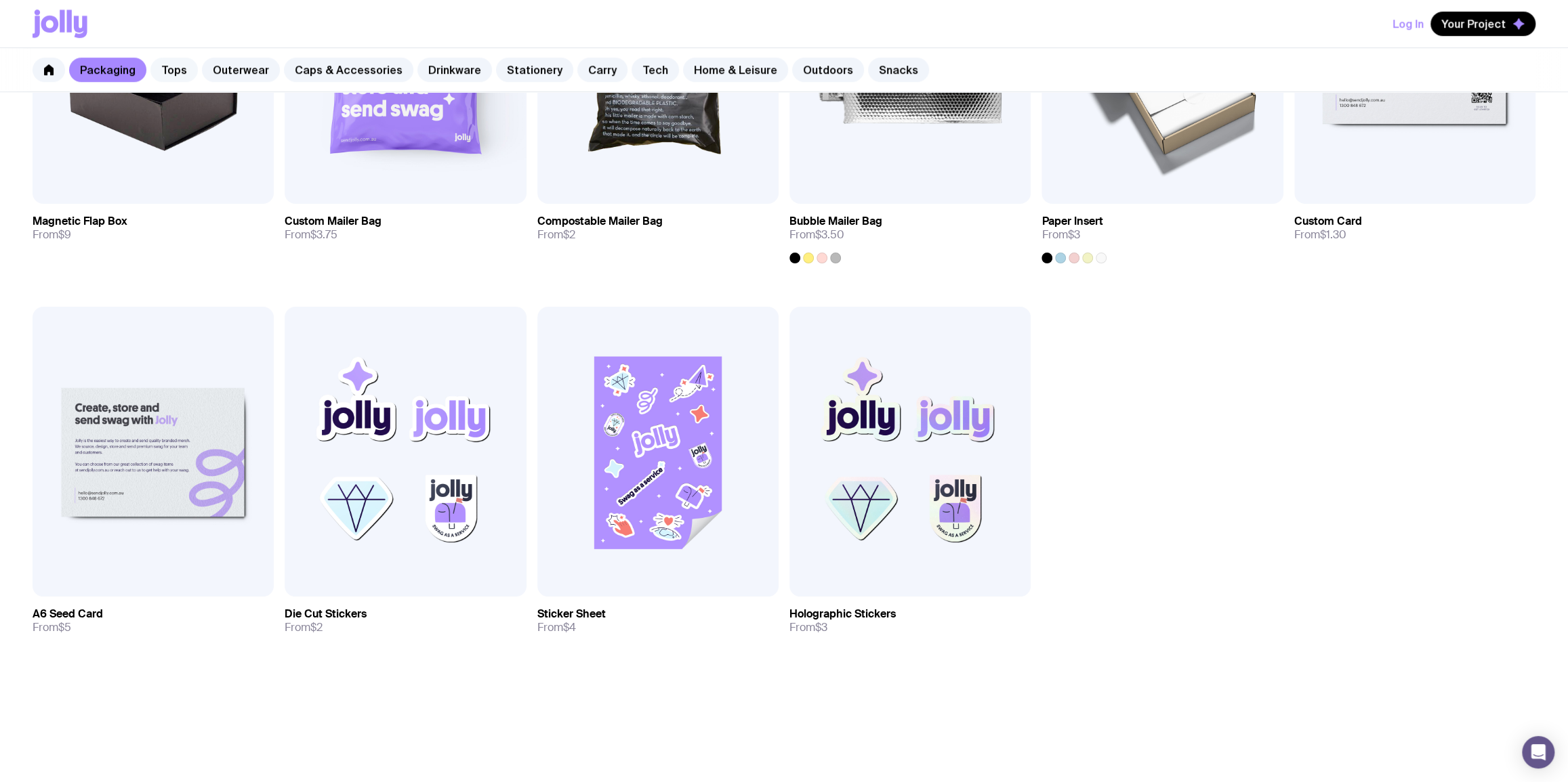
click at [190, 74] on link "Tops" at bounding box center [174, 70] width 48 height 24
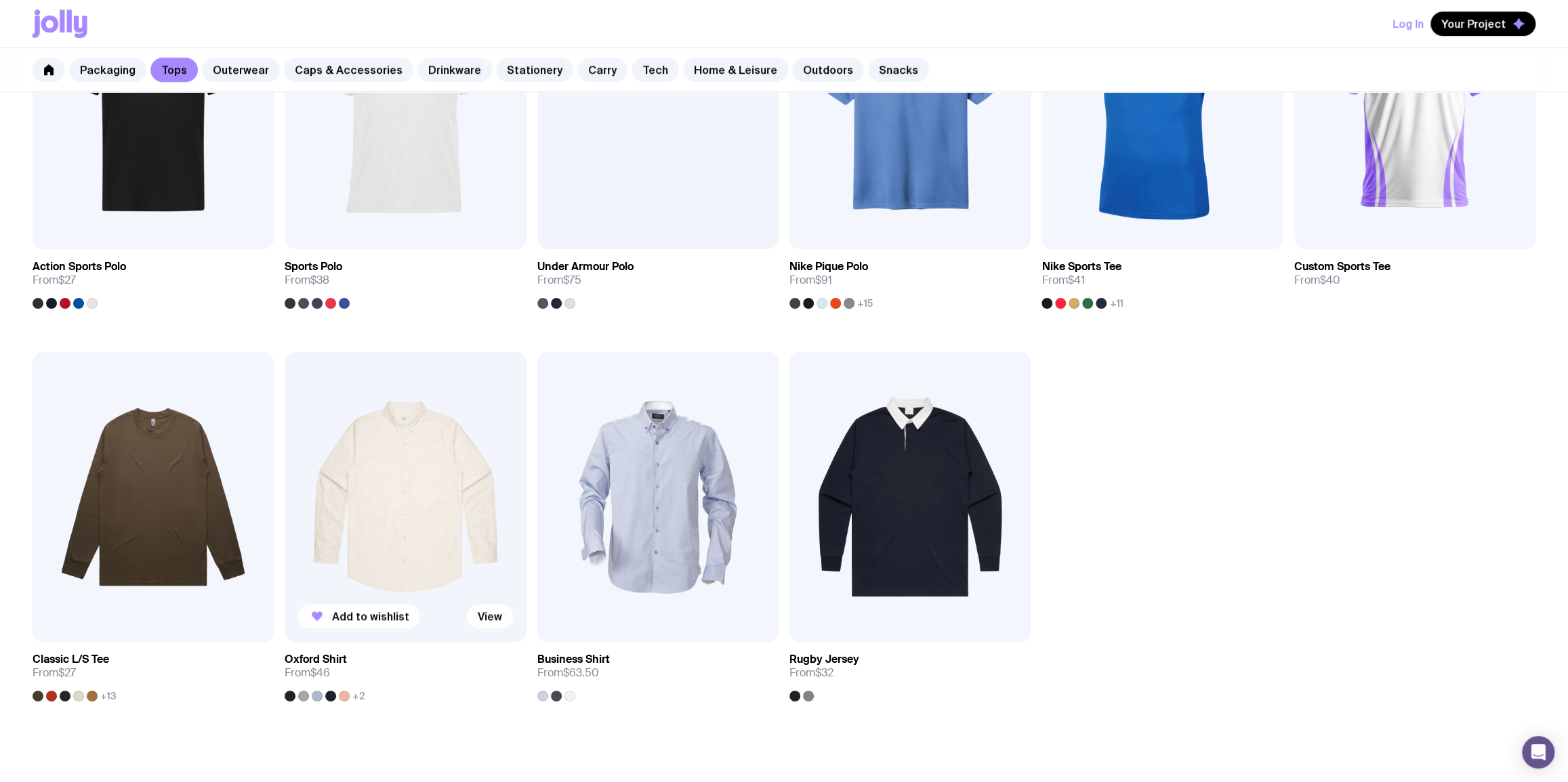
scroll to position [934, 0]
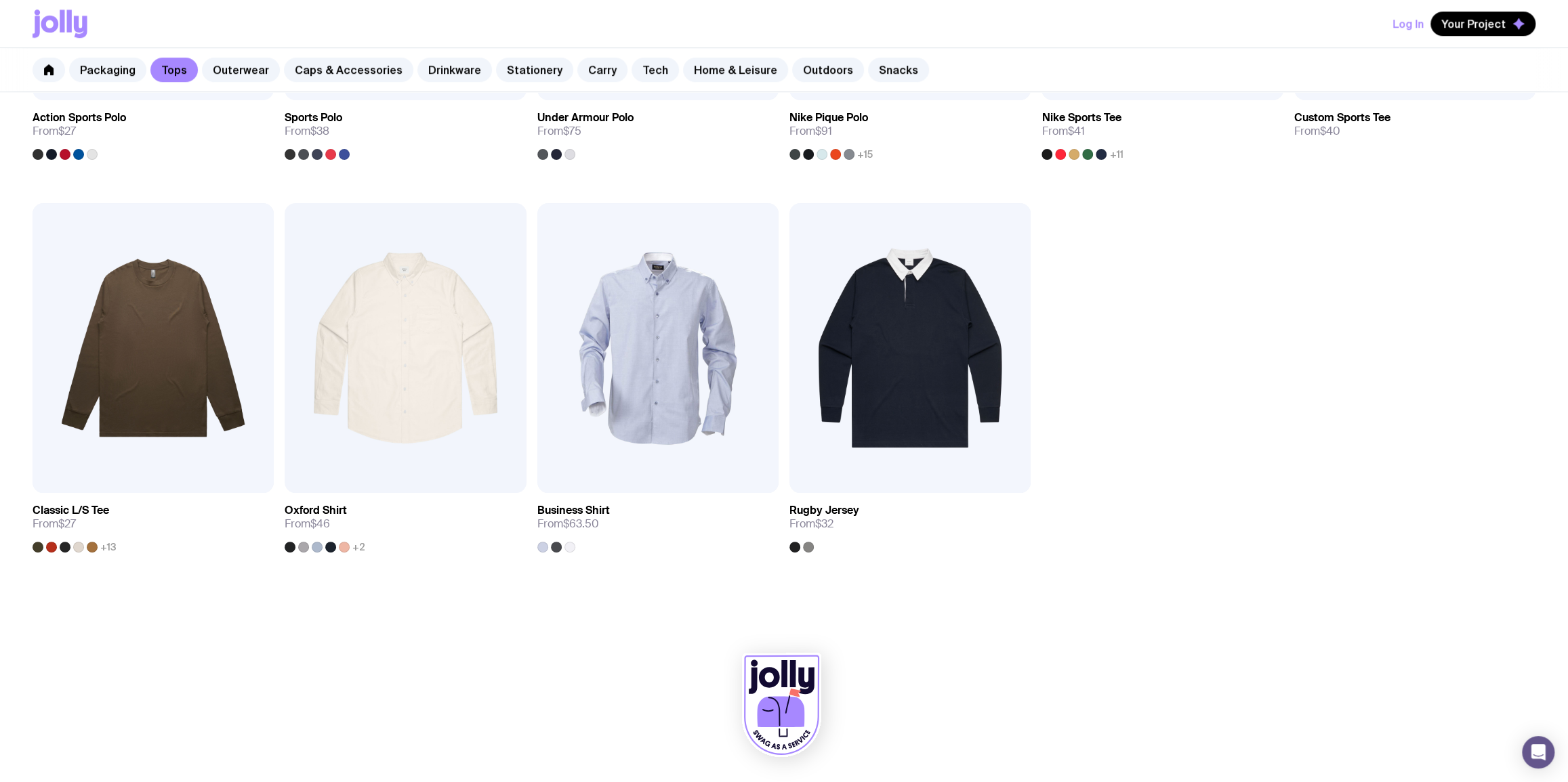
click at [241, 81] on div "Packaging Tops Outerwear Caps & Accessories Drinkware Stationery Carry Tech Hom…" at bounding box center [784, 69] width 1568 height 44
click at [241, 76] on link "Outerwear" at bounding box center [240, 70] width 78 height 24
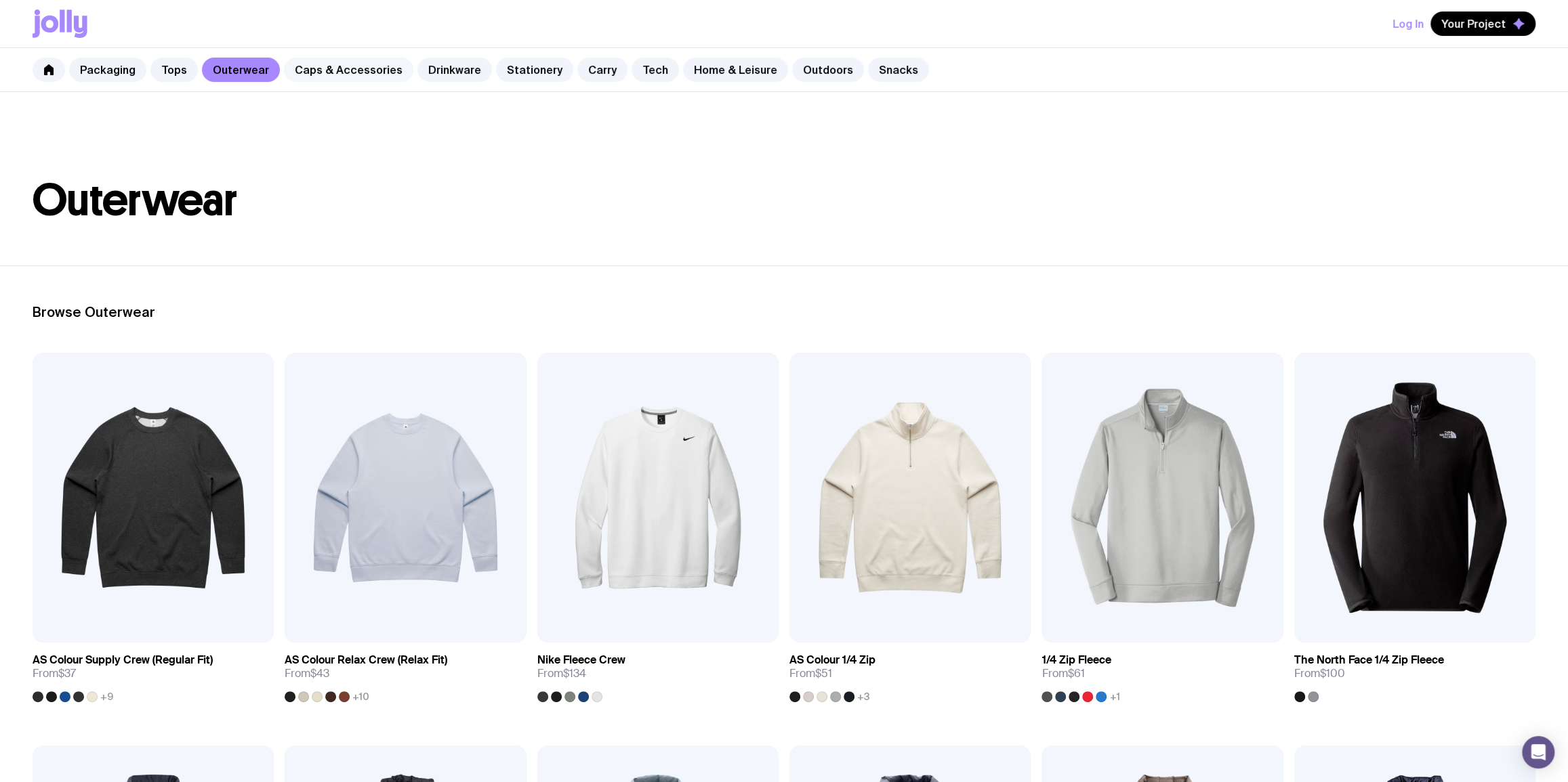
click at [353, 63] on link "Caps & Accessories" at bounding box center [349, 70] width 129 height 24
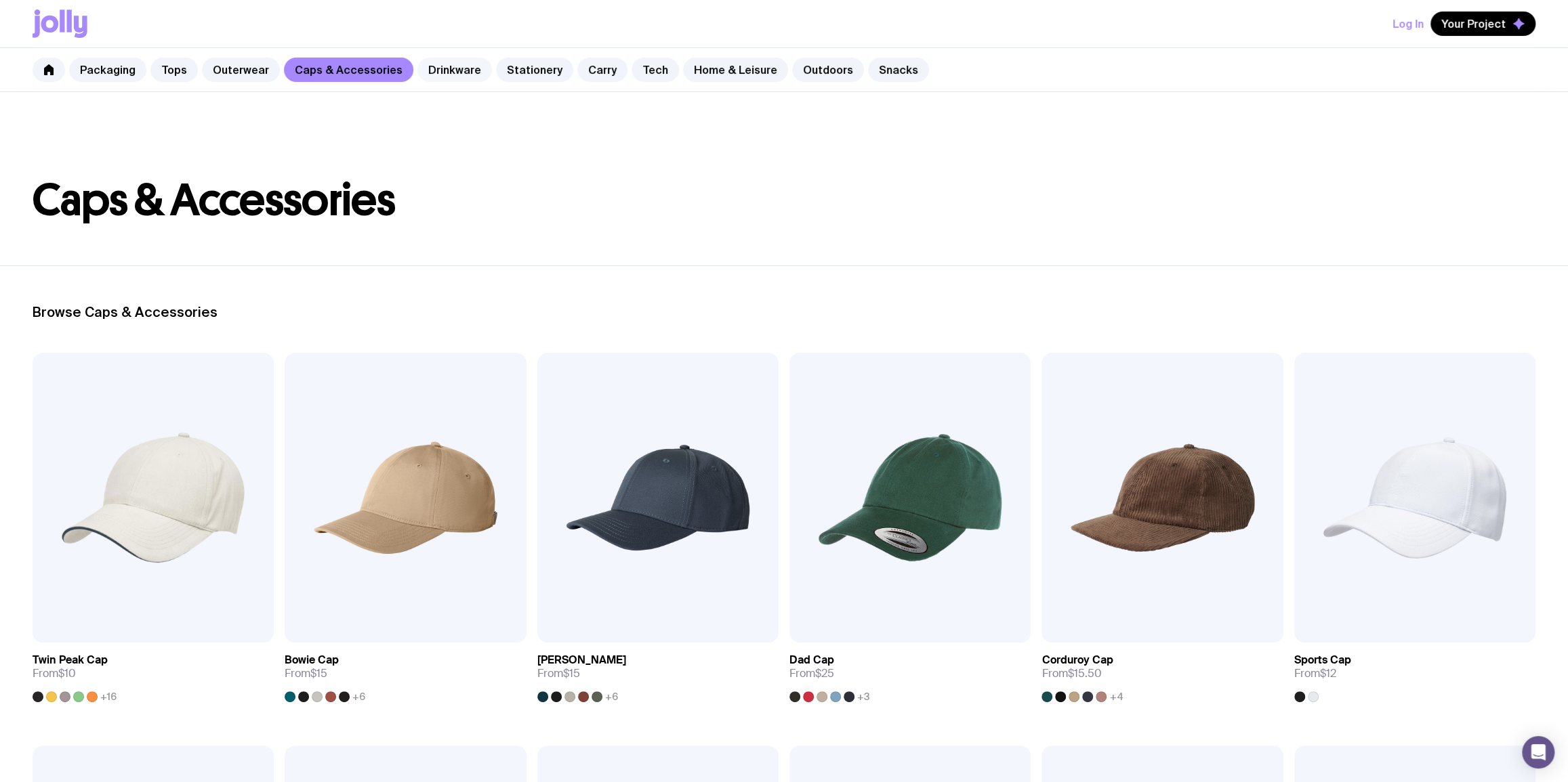
click at [449, 68] on link "Drinkware" at bounding box center [455, 70] width 75 height 24
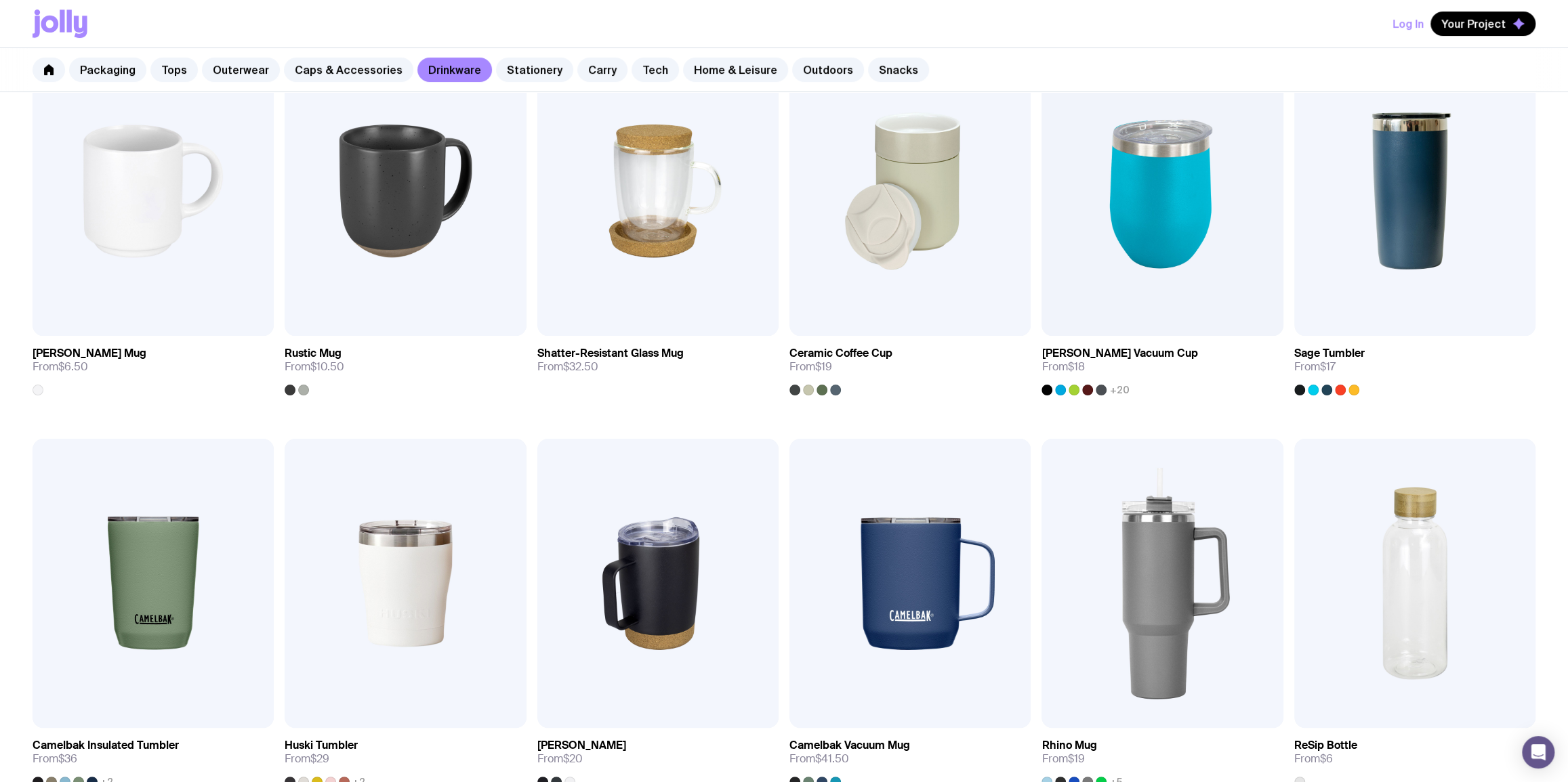
scroll to position [328, 0]
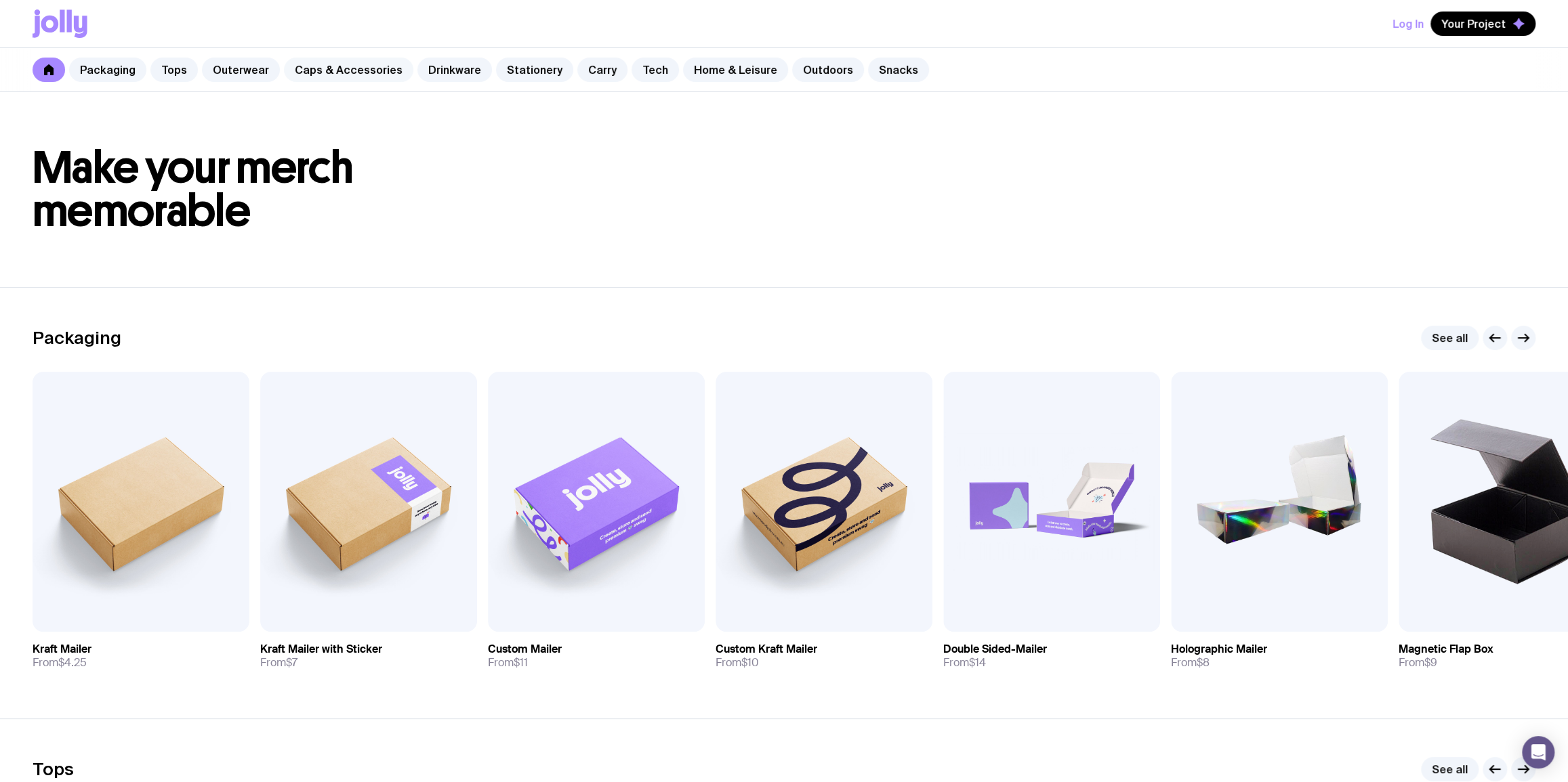
click at [323, 76] on link "Caps & Accessories" at bounding box center [349, 70] width 129 height 24
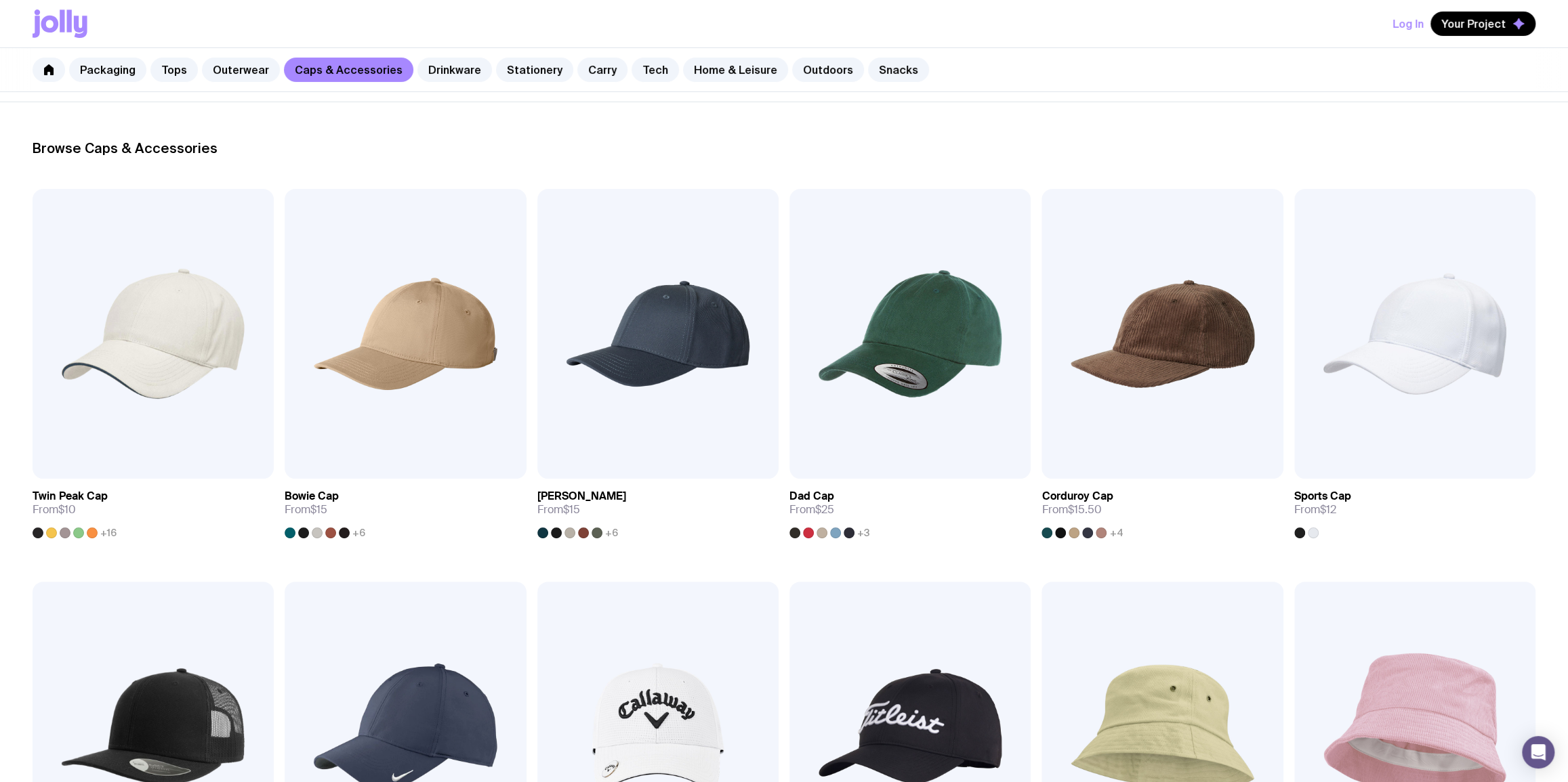
scroll to position [328, 0]
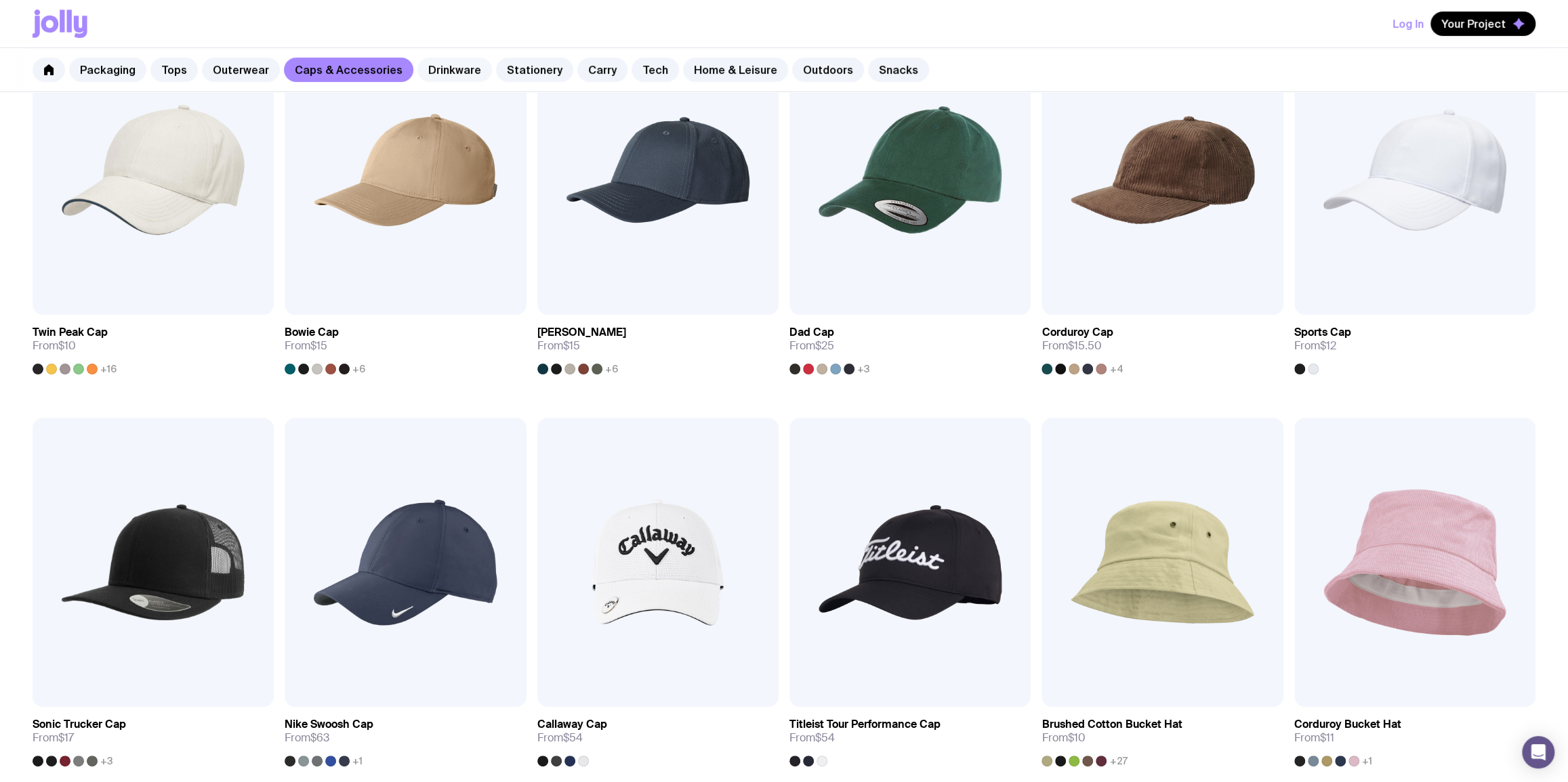
click at [422, 58] on link "Drinkware" at bounding box center [455, 70] width 75 height 24
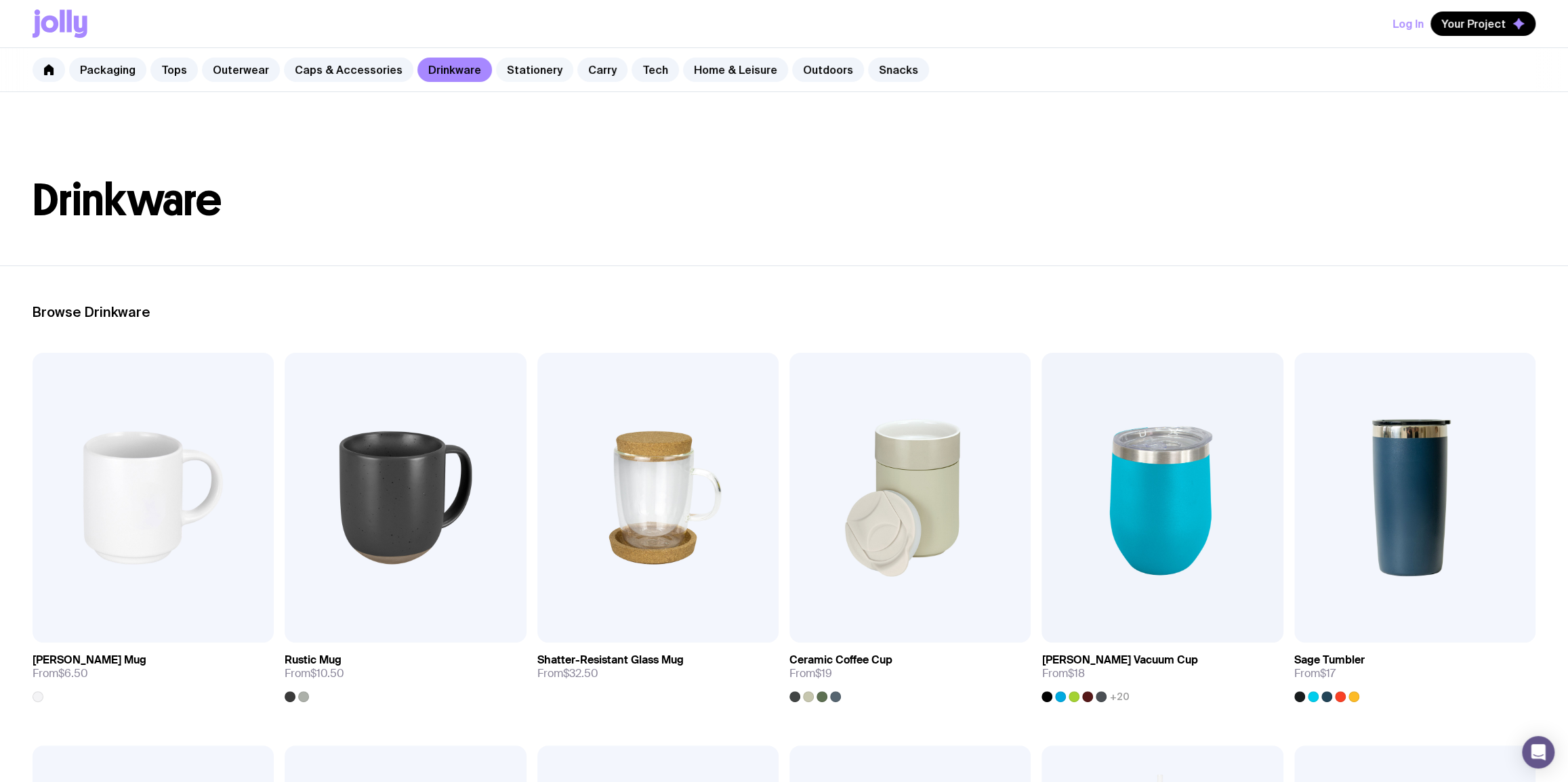
click at [528, 71] on link "Stationery" at bounding box center [535, 70] width 78 height 24
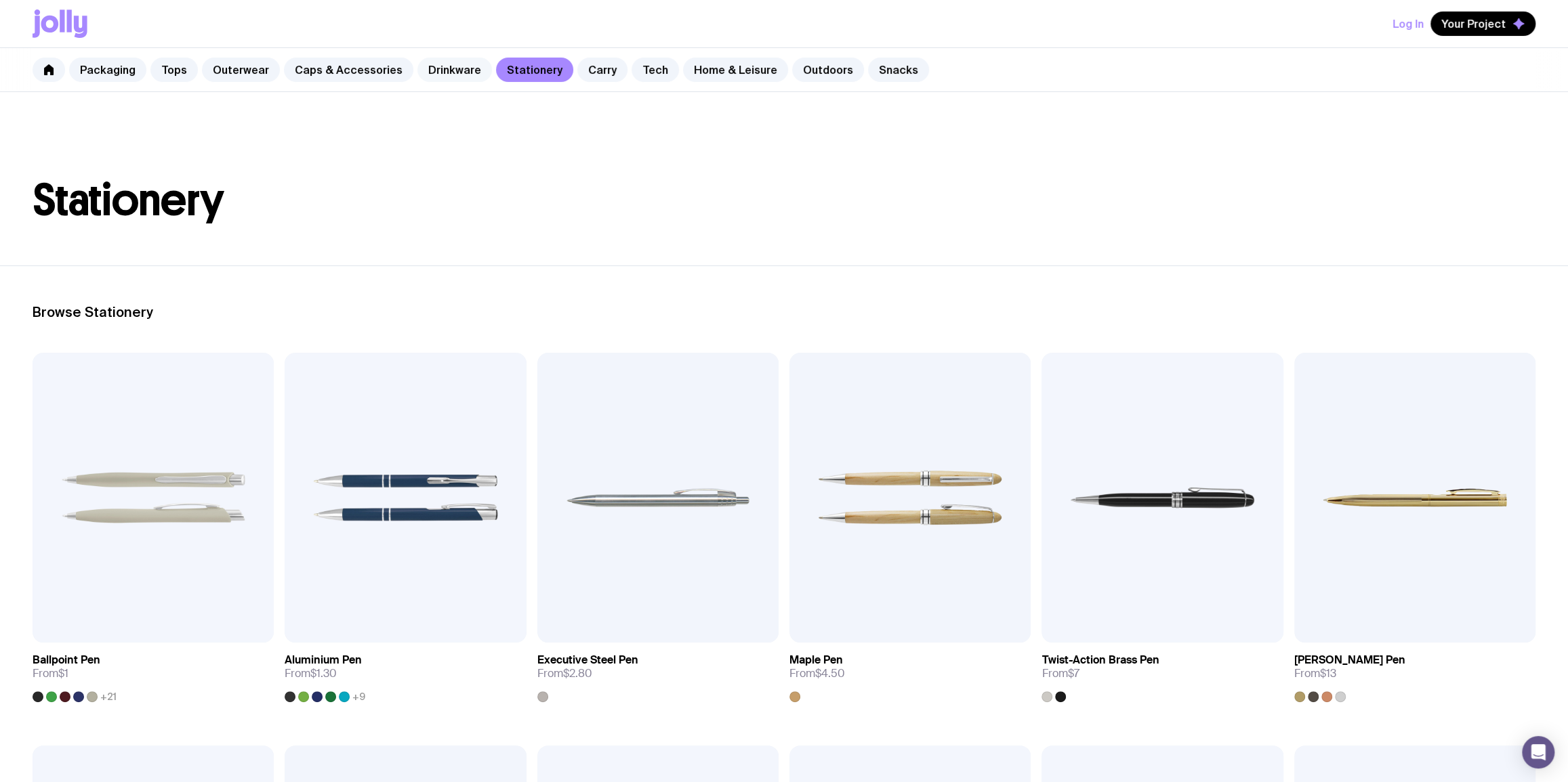
click at [463, 67] on link "Drinkware" at bounding box center [455, 70] width 75 height 24
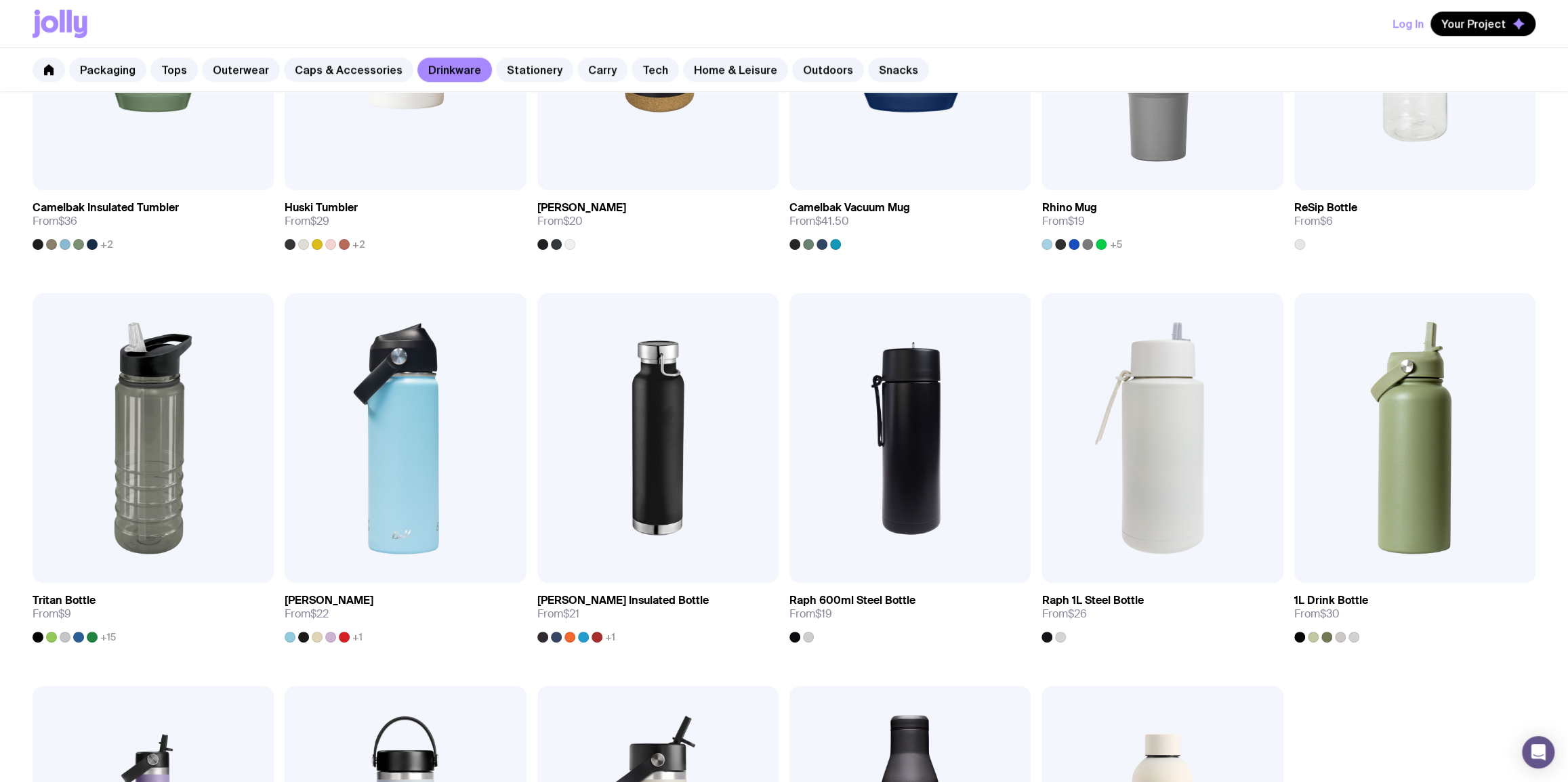
scroll to position [820, 0]
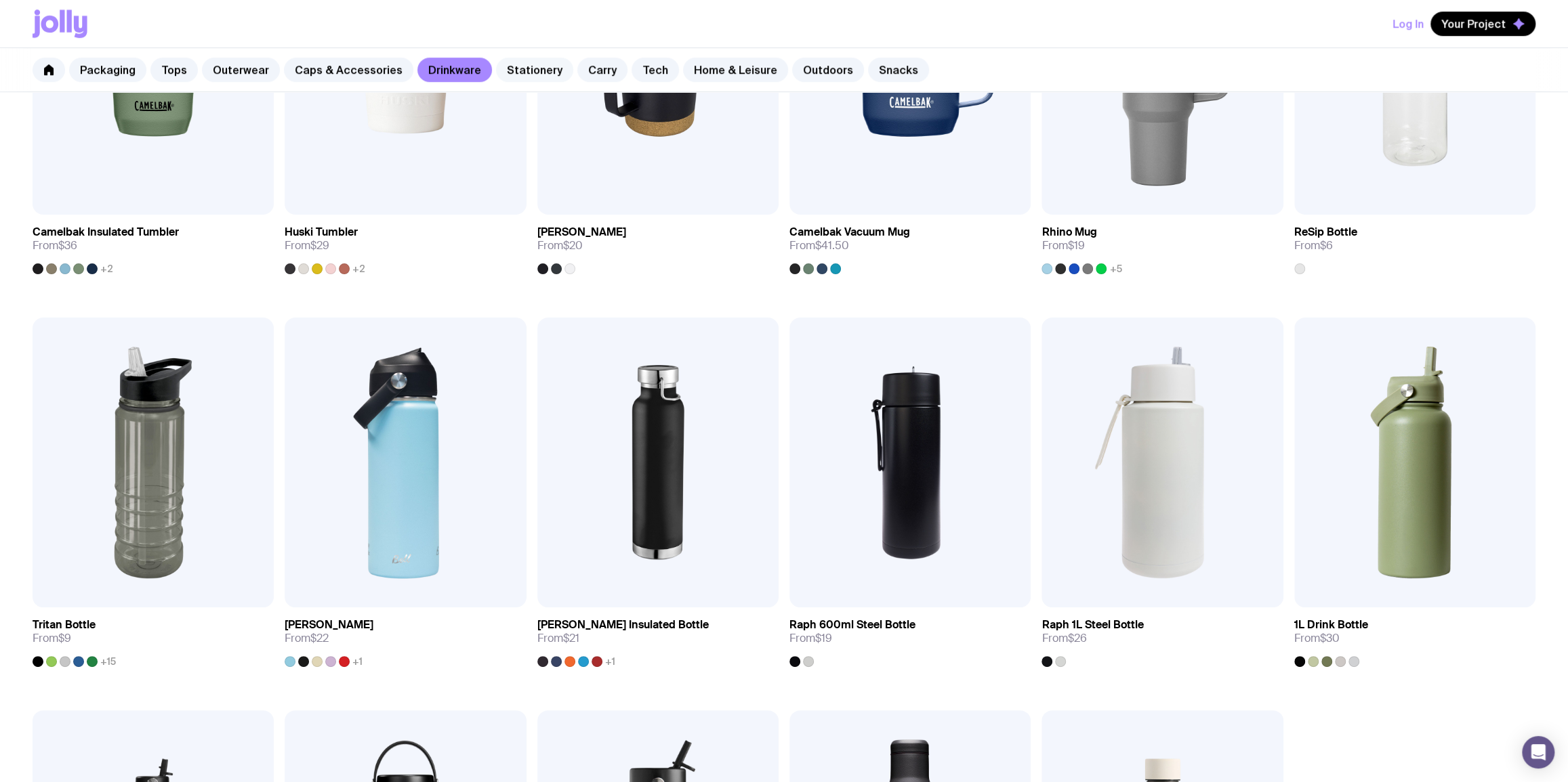
click at [521, 70] on link "Stationery" at bounding box center [535, 70] width 78 height 24
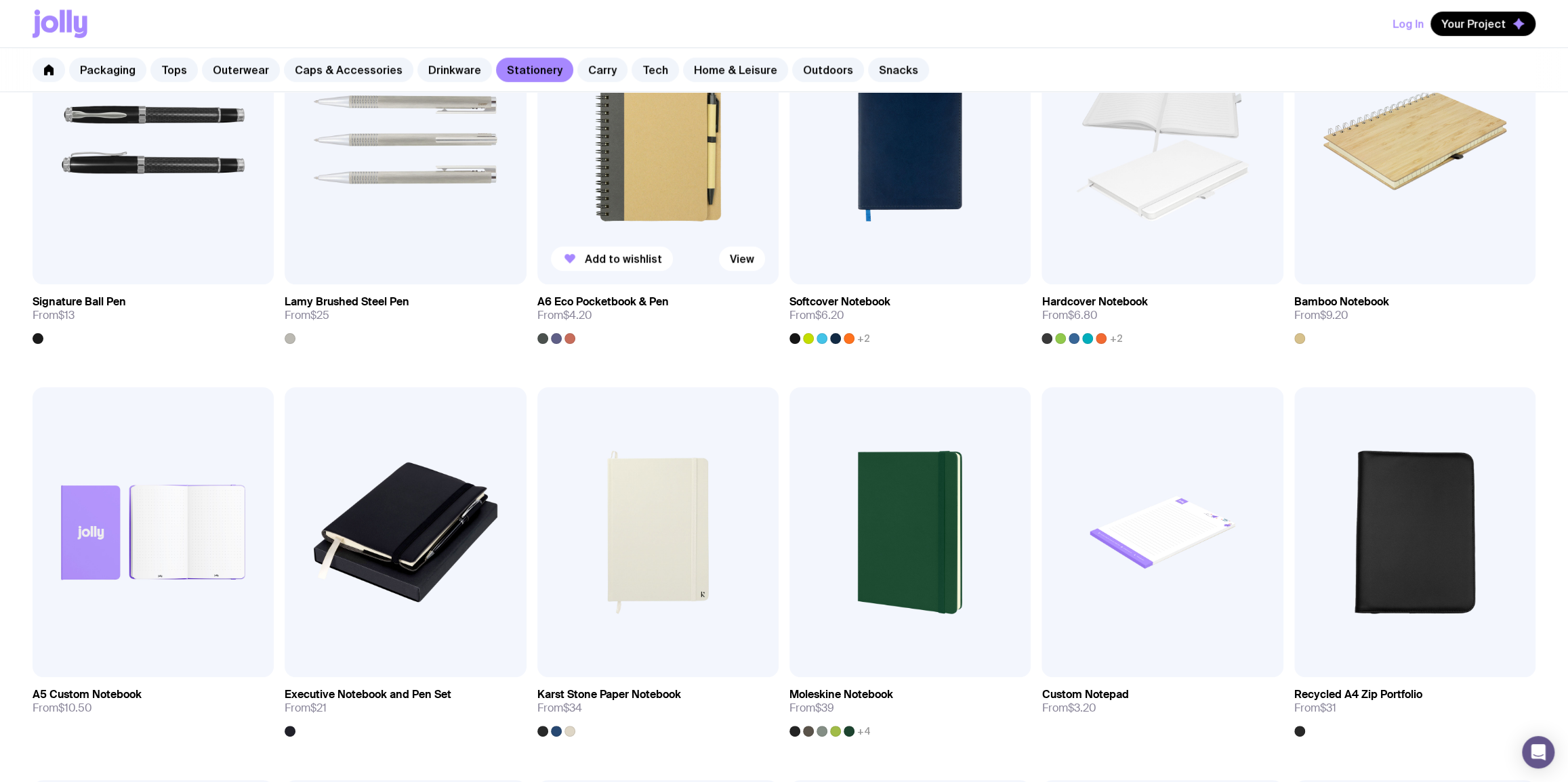
scroll to position [657, 0]
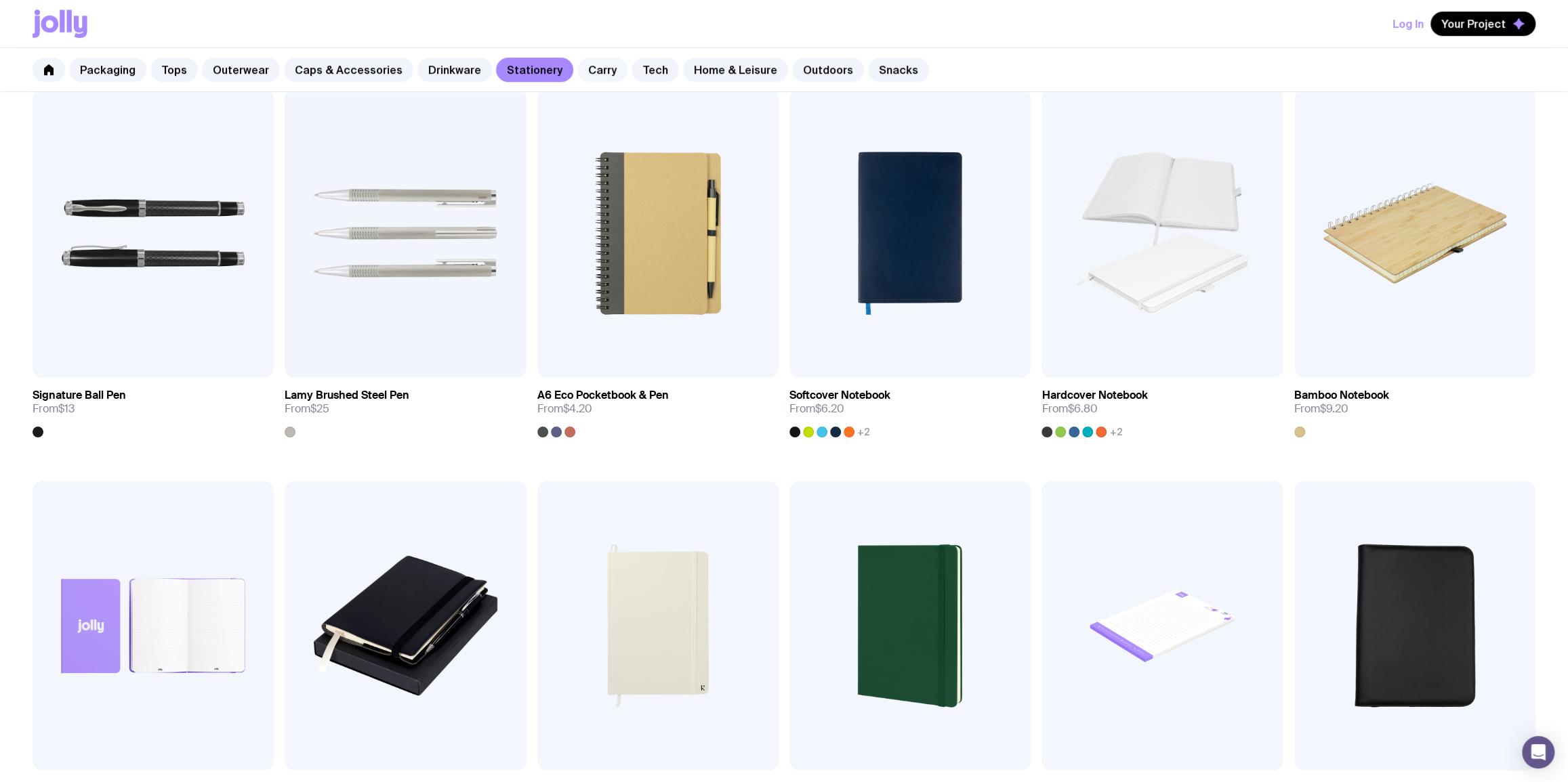
click at [592, 75] on link "Carry" at bounding box center [603, 70] width 50 height 24
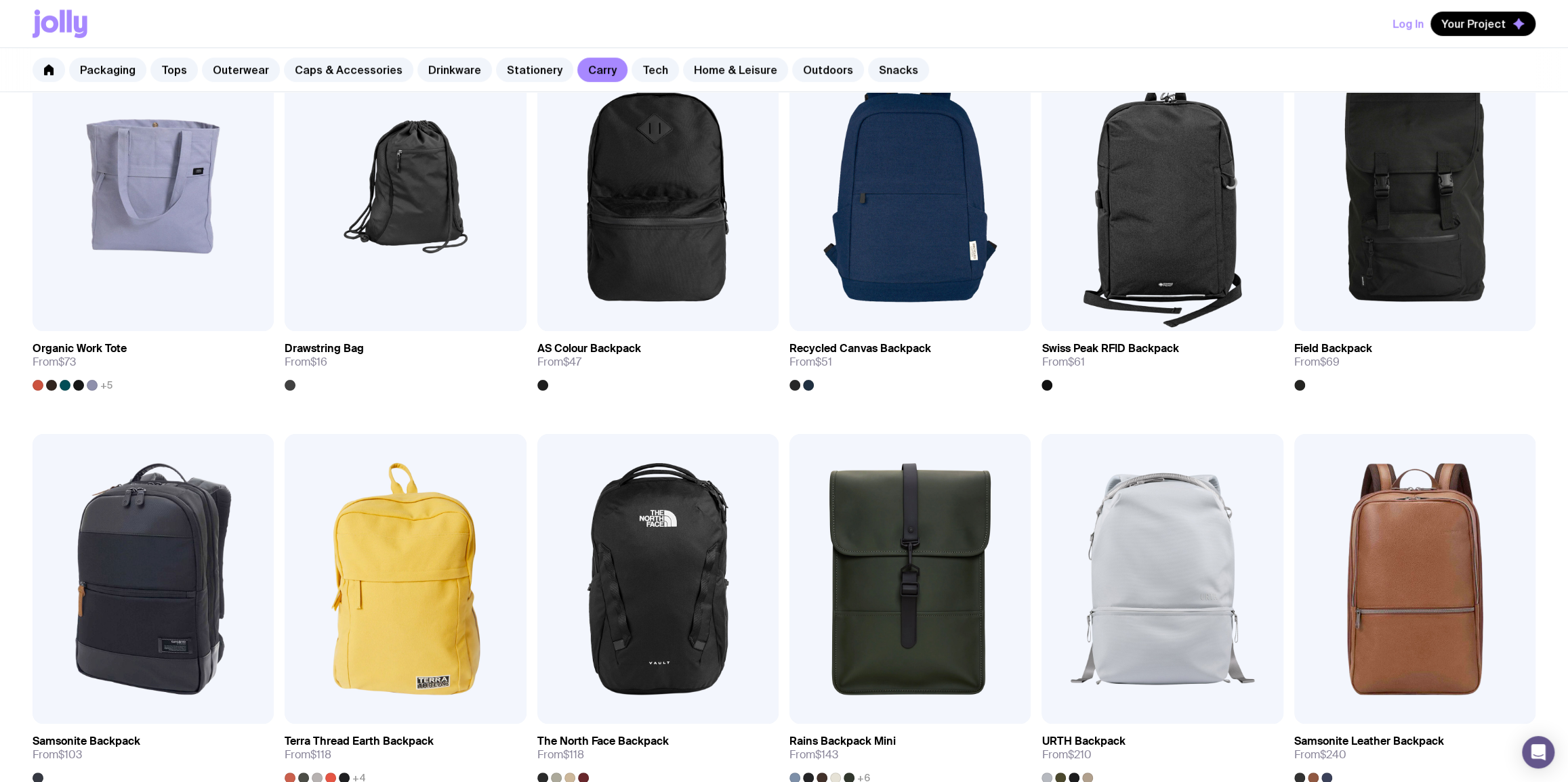
scroll to position [820, 0]
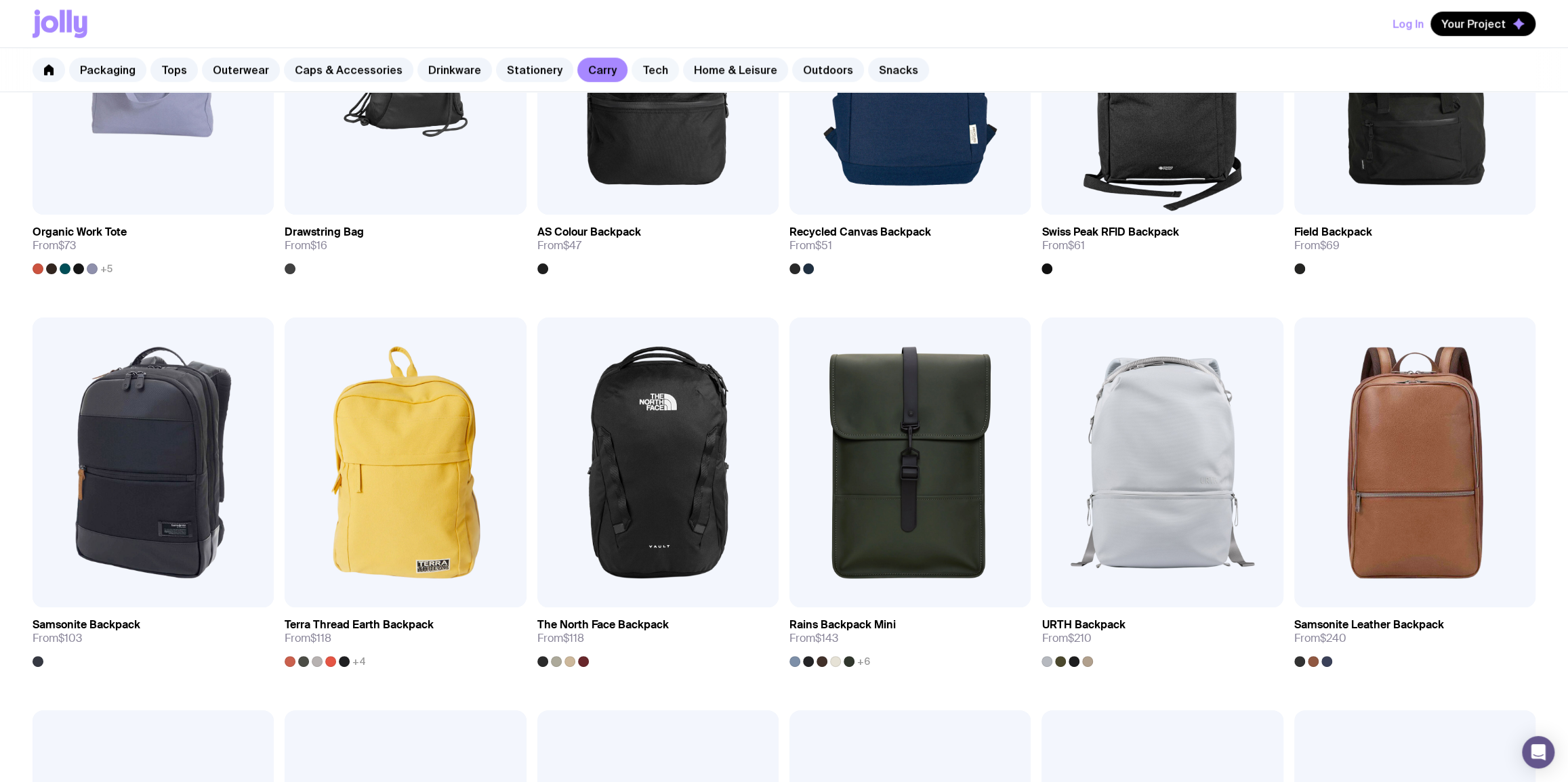
click at [647, 80] on link "Tech" at bounding box center [655, 70] width 48 height 24
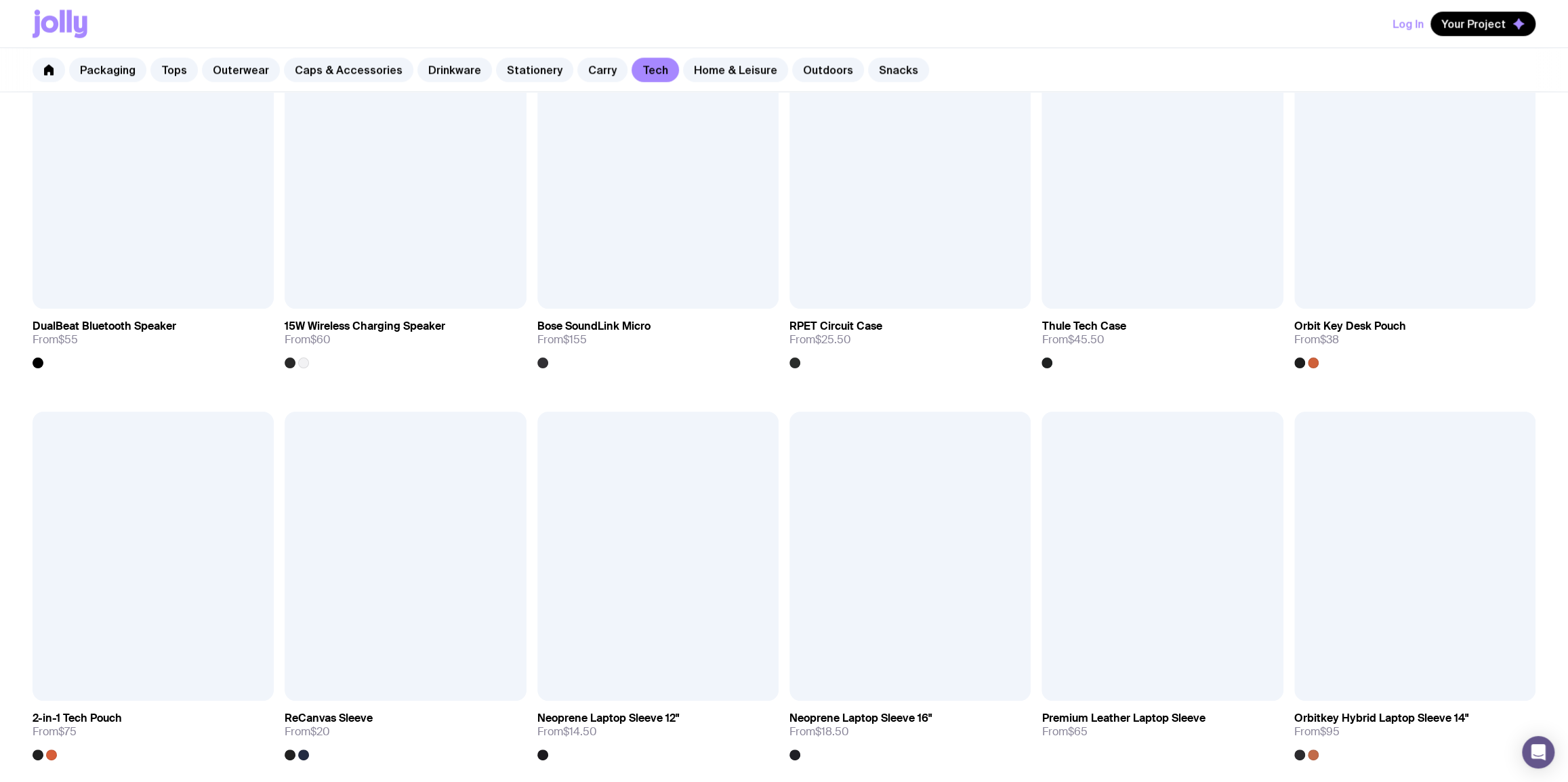
scroll to position [1149, 0]
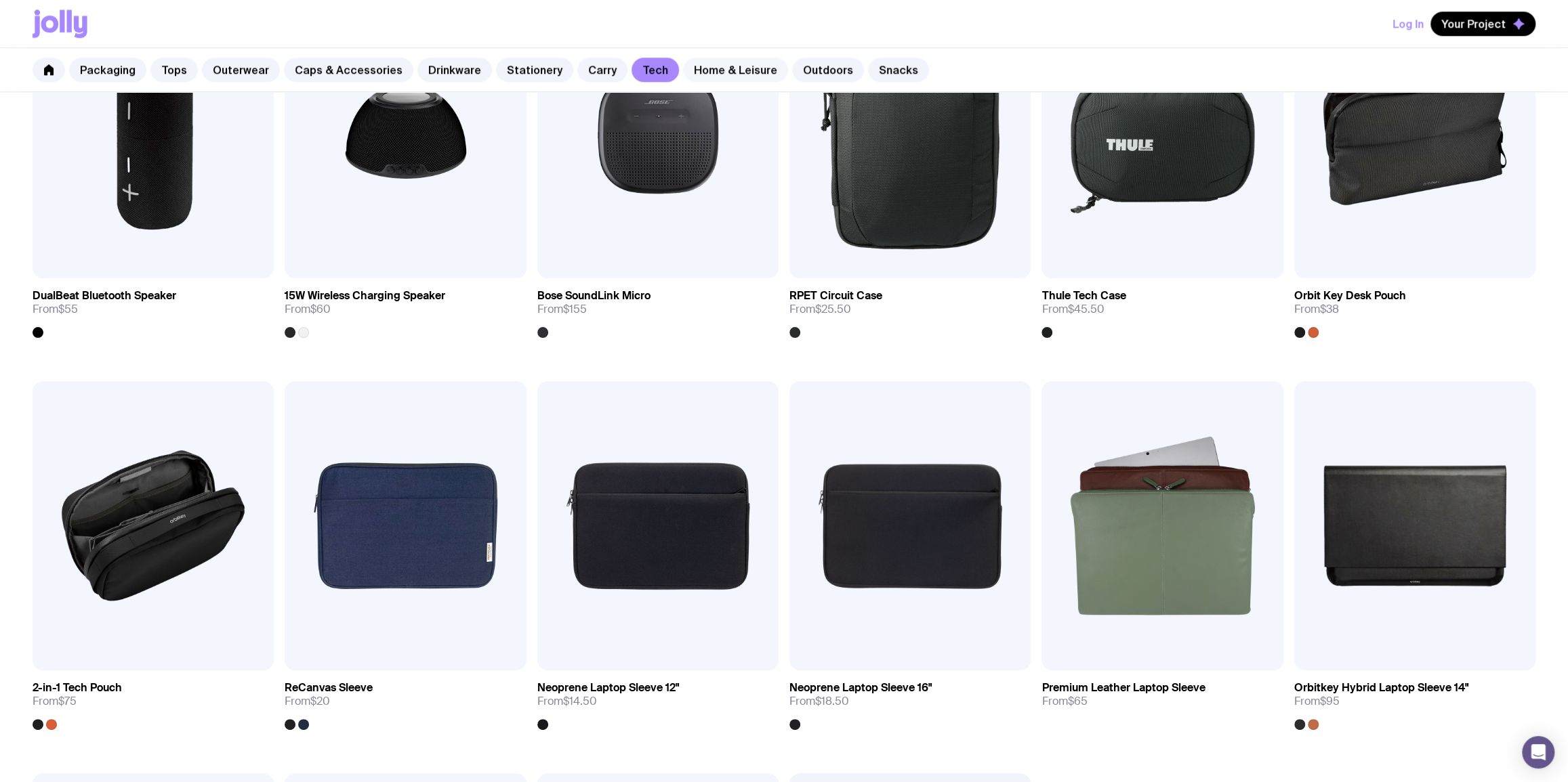
click at [698, 77] on link "Home & Leisure" at bounding box center [735, 70] width 105 height 24
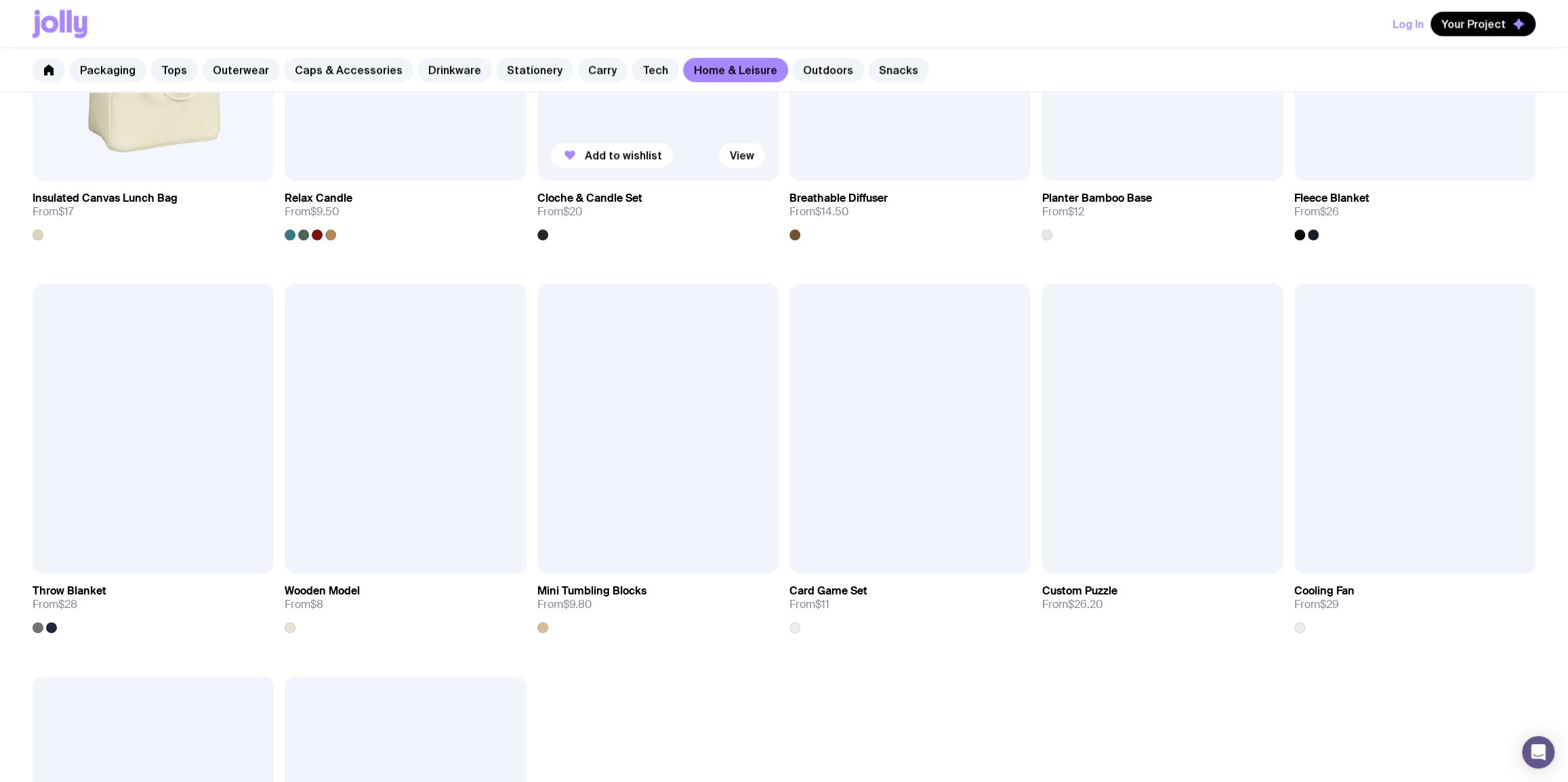
scroll to position [1642, 0]
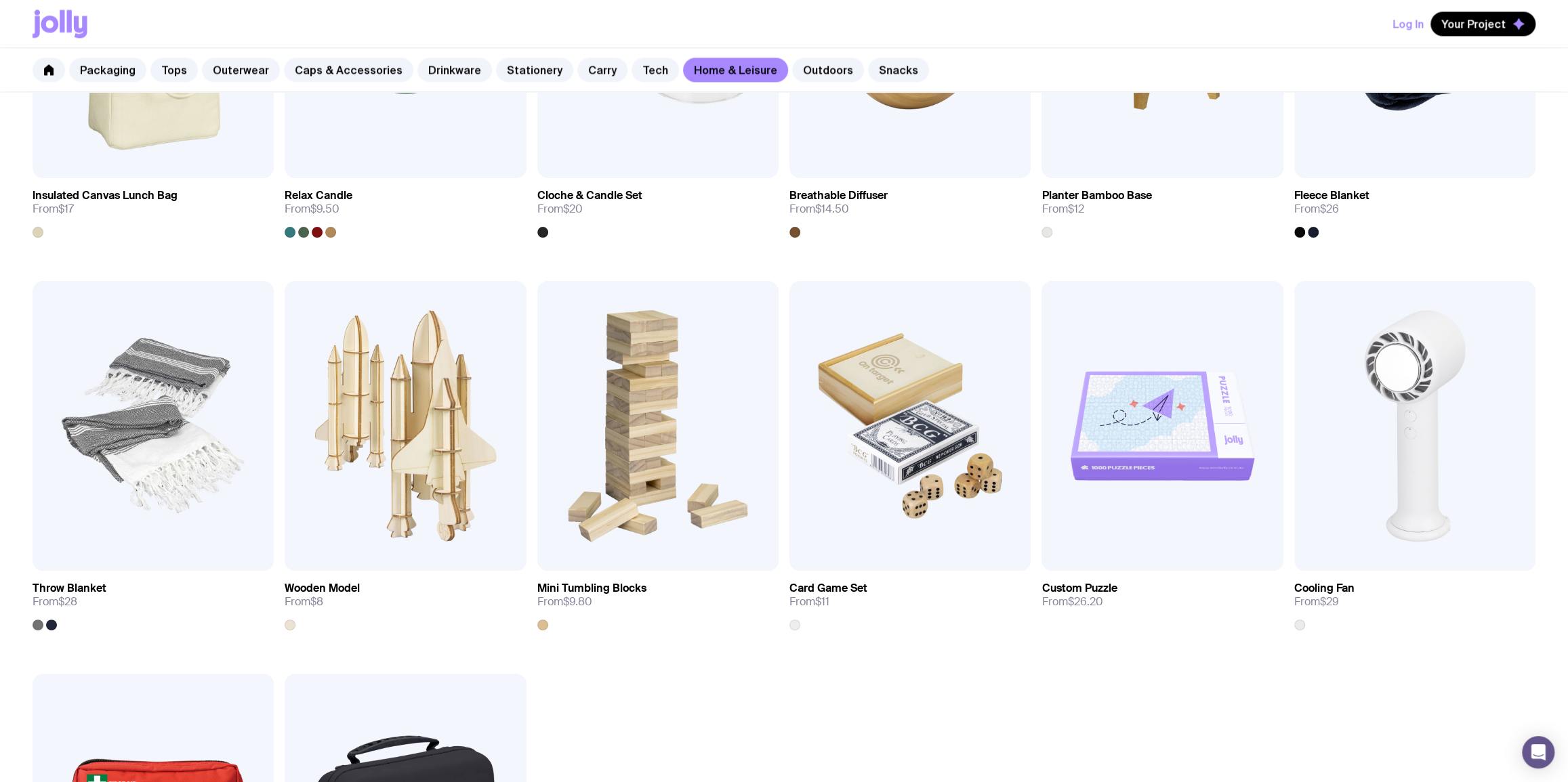
click at [799, 81] on div "Packaging Tops Outerwear Caps & Accessories Drinkware Stationery Carry Tech Hom…" at bounding box center [784, 69] width 1568 height 44
click at [800, 66] on link "Outdoors" at bounding box center [827, 70] width 72 height 24
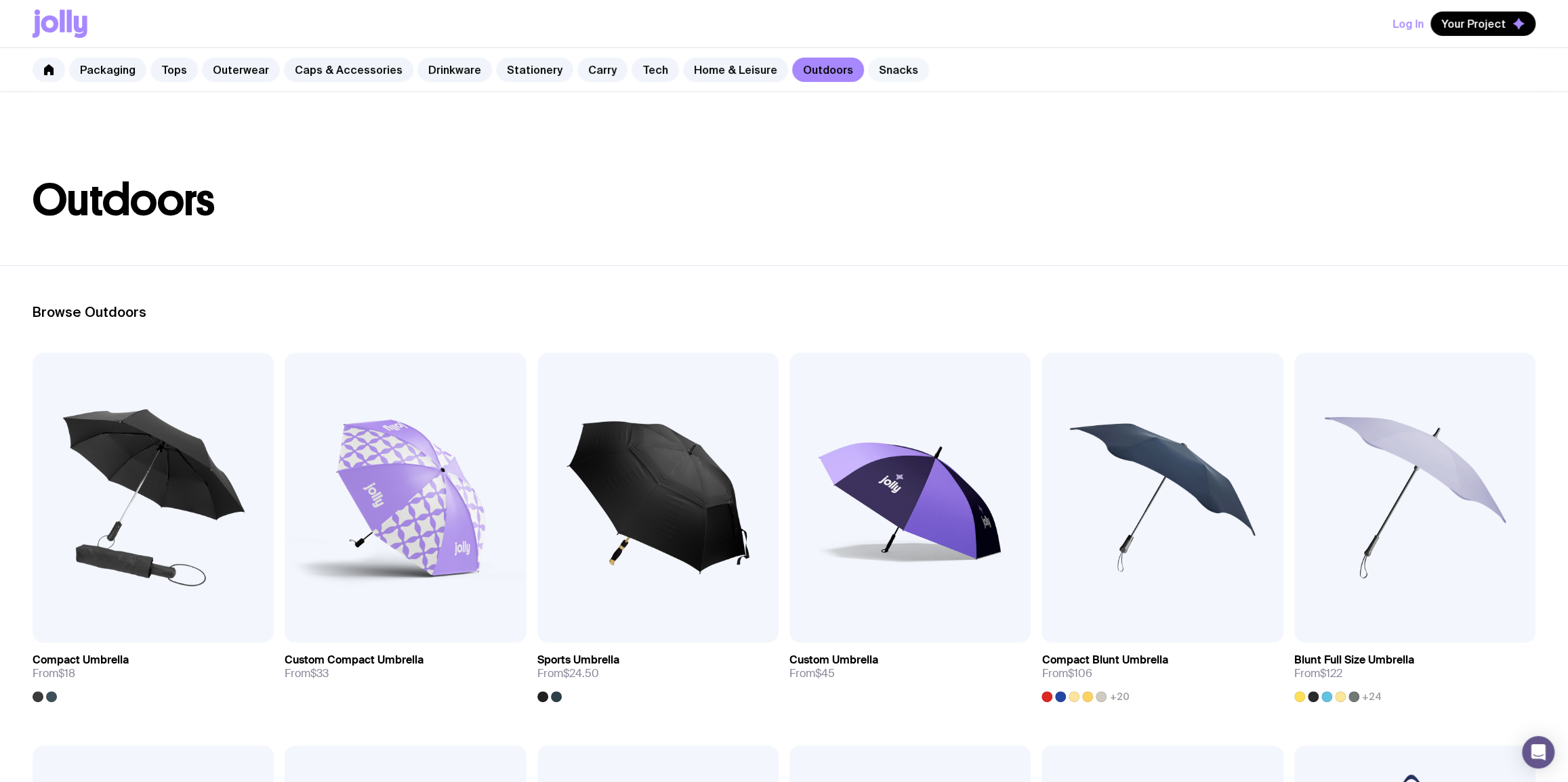
click at [868, 67] on link "Snacks" at bounding box center [898, 70] width 61 height 24
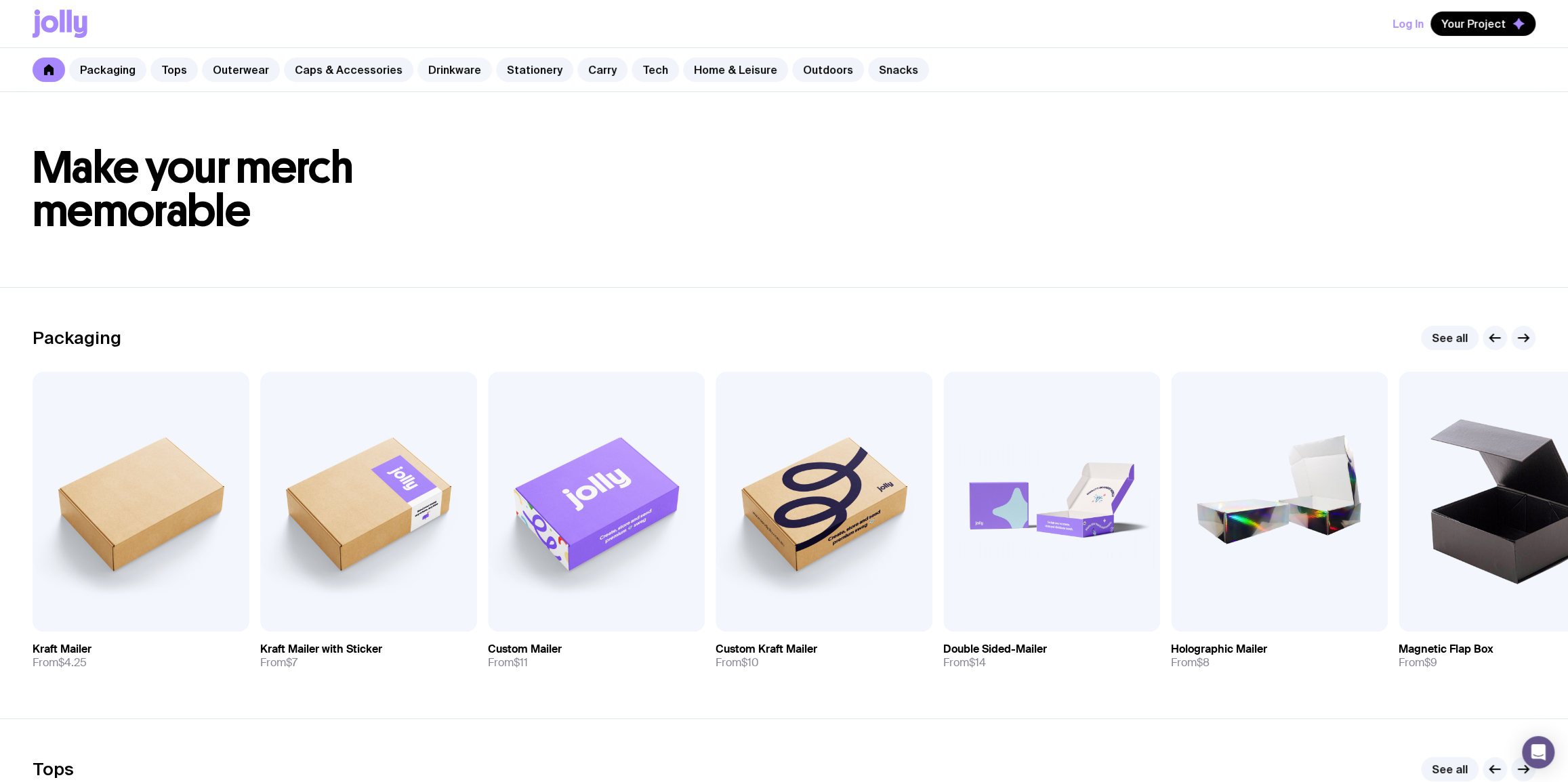
click at [452, 64] on link "Drinkware" at bounding box center [455, 70] width 75 height 24
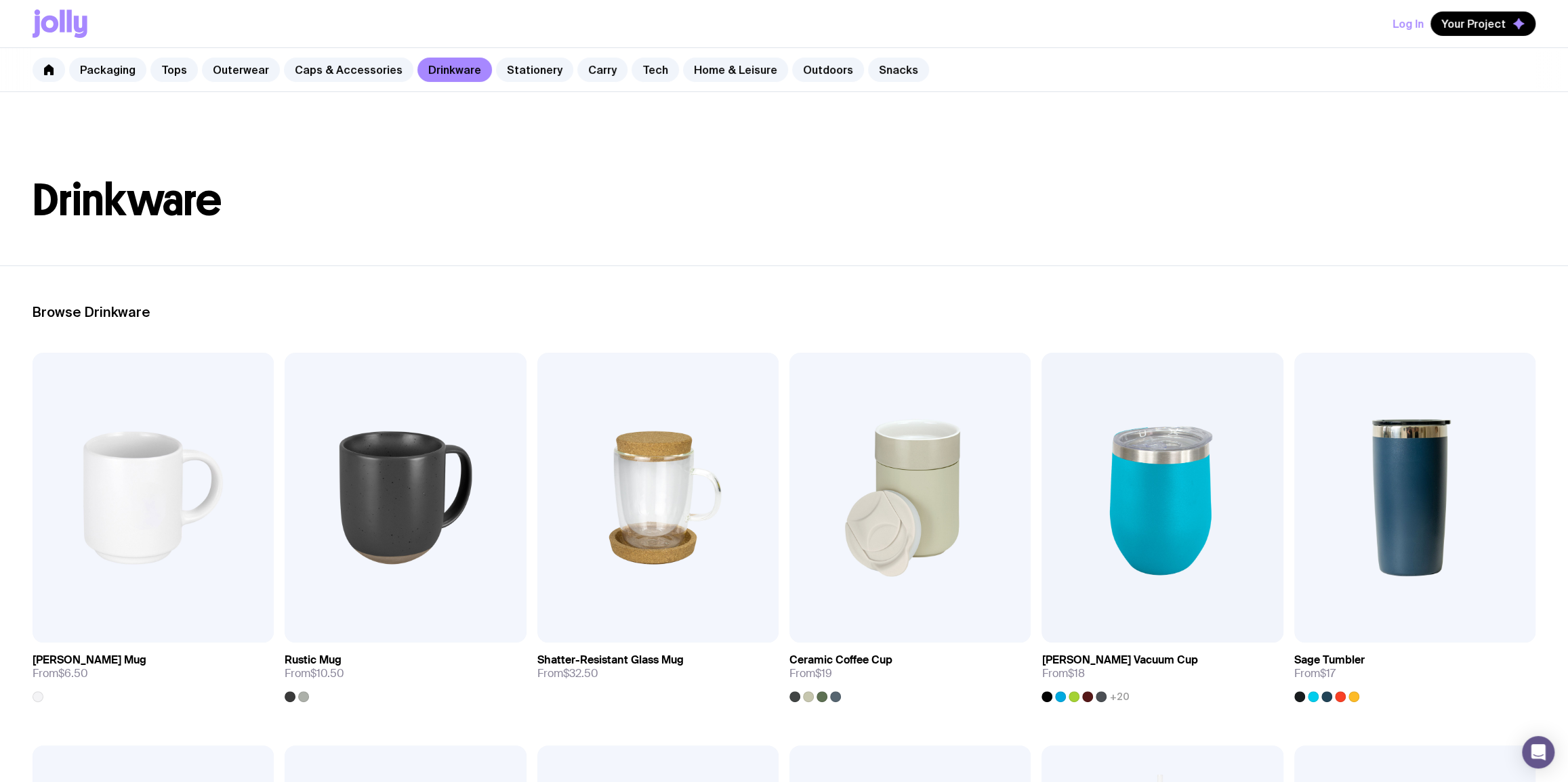
scroll to position [164, 0]
